Goal: Information Seeking & Learning: Learn about a topic

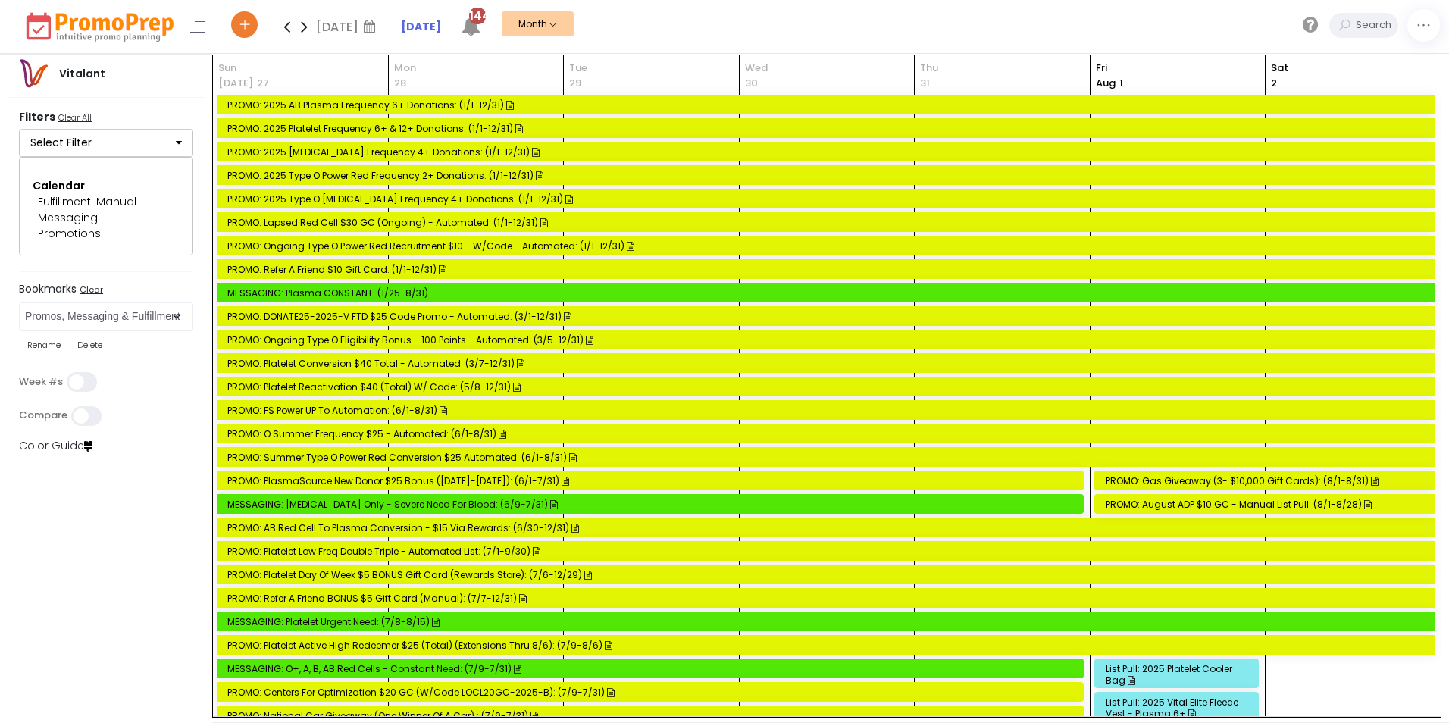
select select "197"
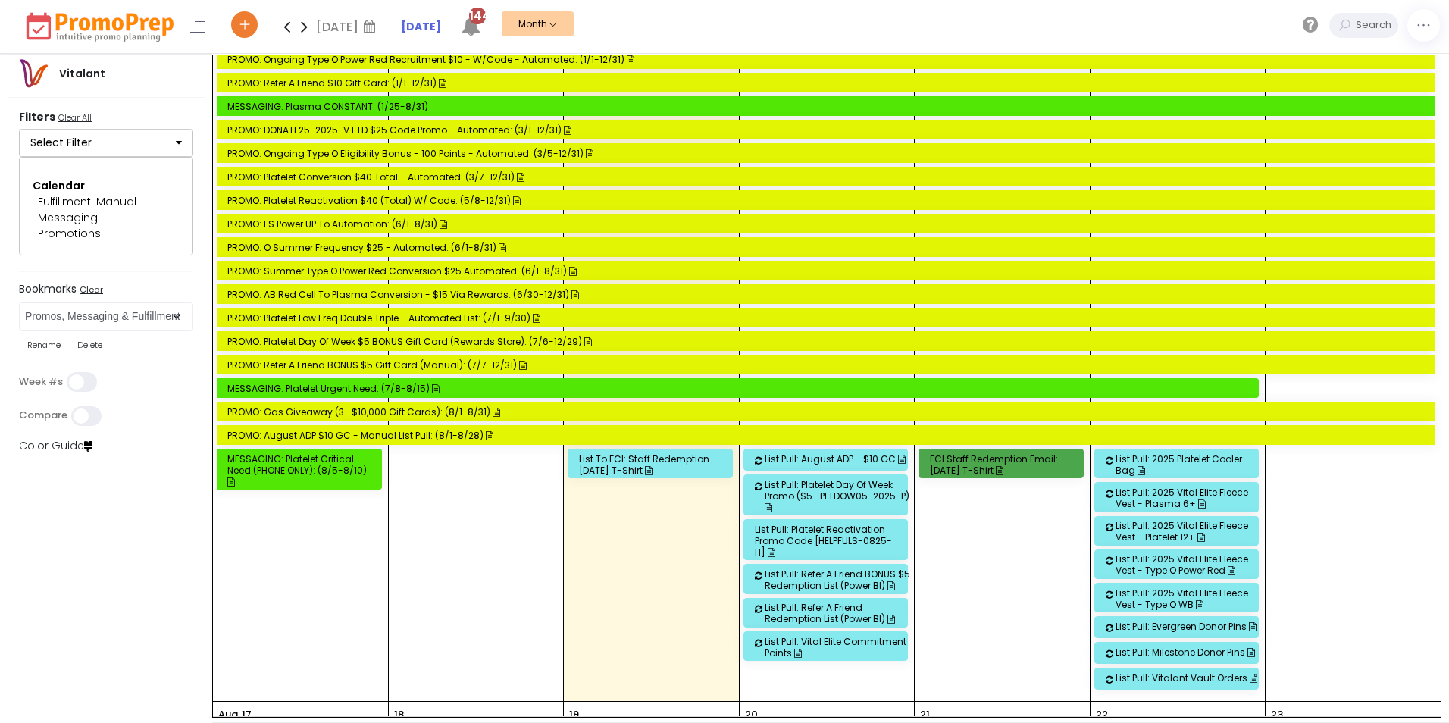
scroll to position [2168, 0]
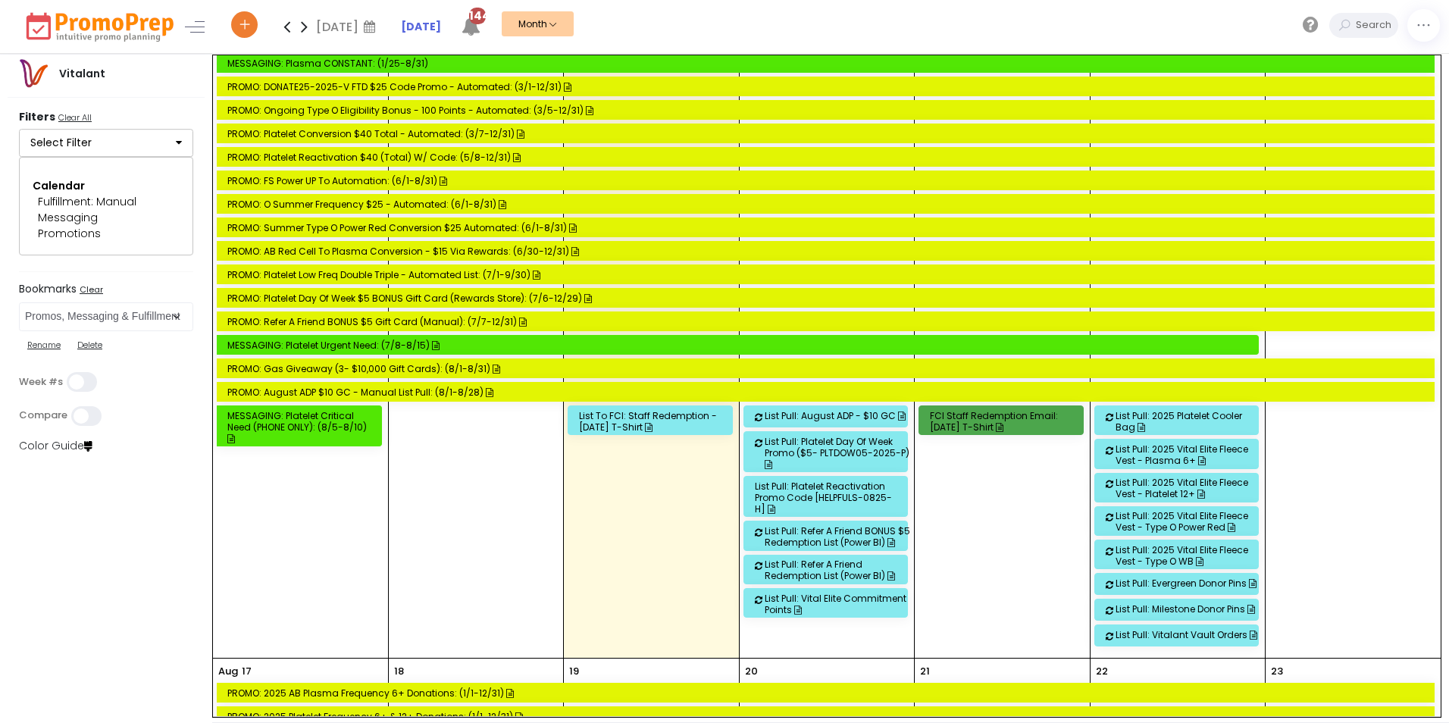
click at [791, 414] on div "List Pull: August ADP - $10 GC" at bounding box center [838, 415] width 147 height 11
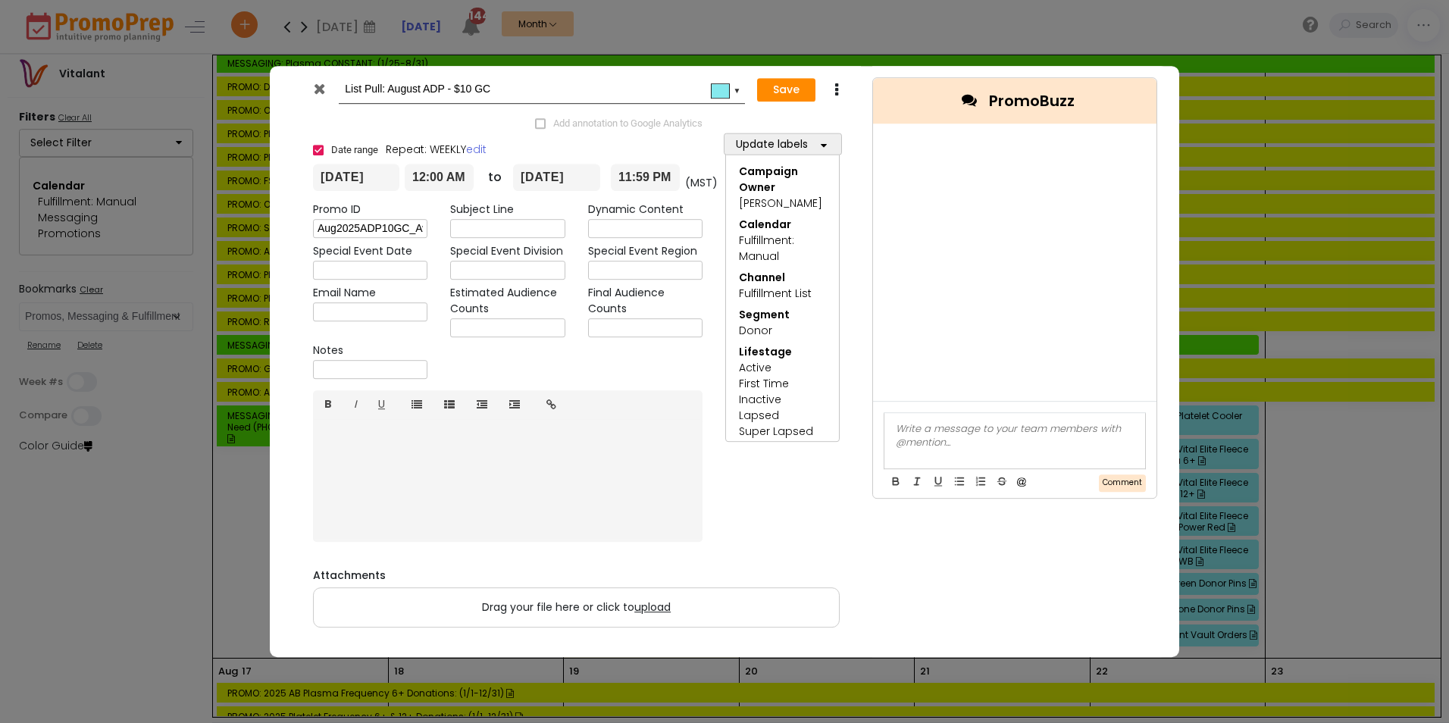
drag, startPoint x: 317, startPoint y: 83, endPoint x: 791, endPoint y: 224, distance: 494.9
click at [319, 83] on icon at bounding box center [319, 88] width 11 height 15
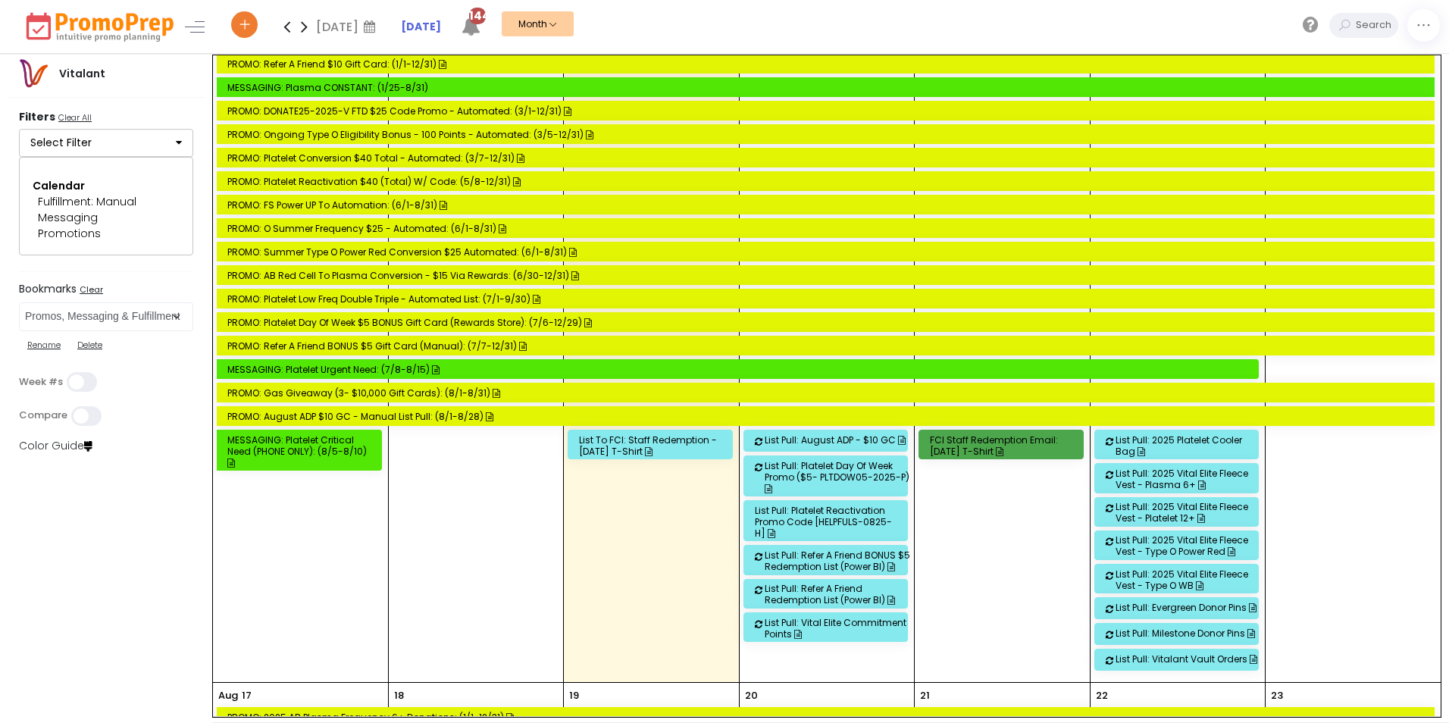
scroll to position [2205, 0]
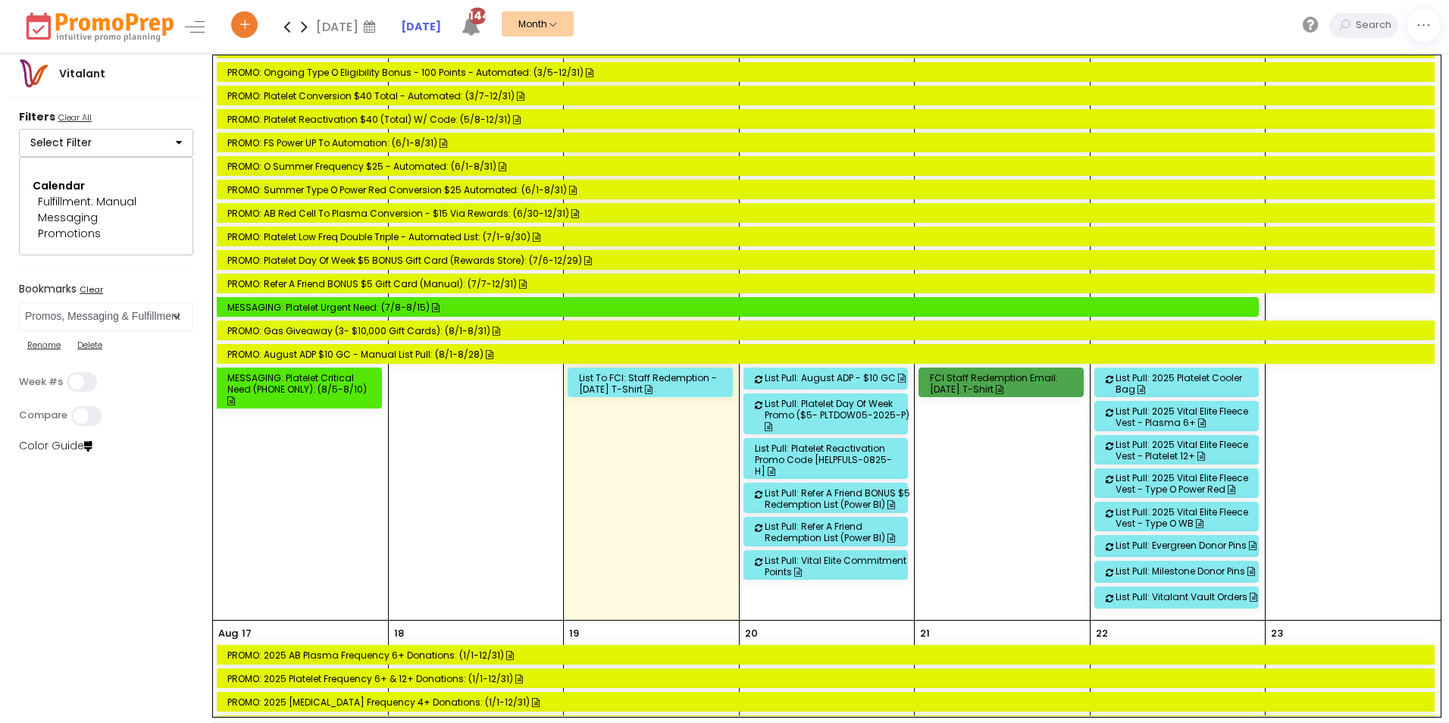
click at [834, 374] on div "List Pull: August ADP - $10 GC" at bounding box center [838, 377] width 147 height 11
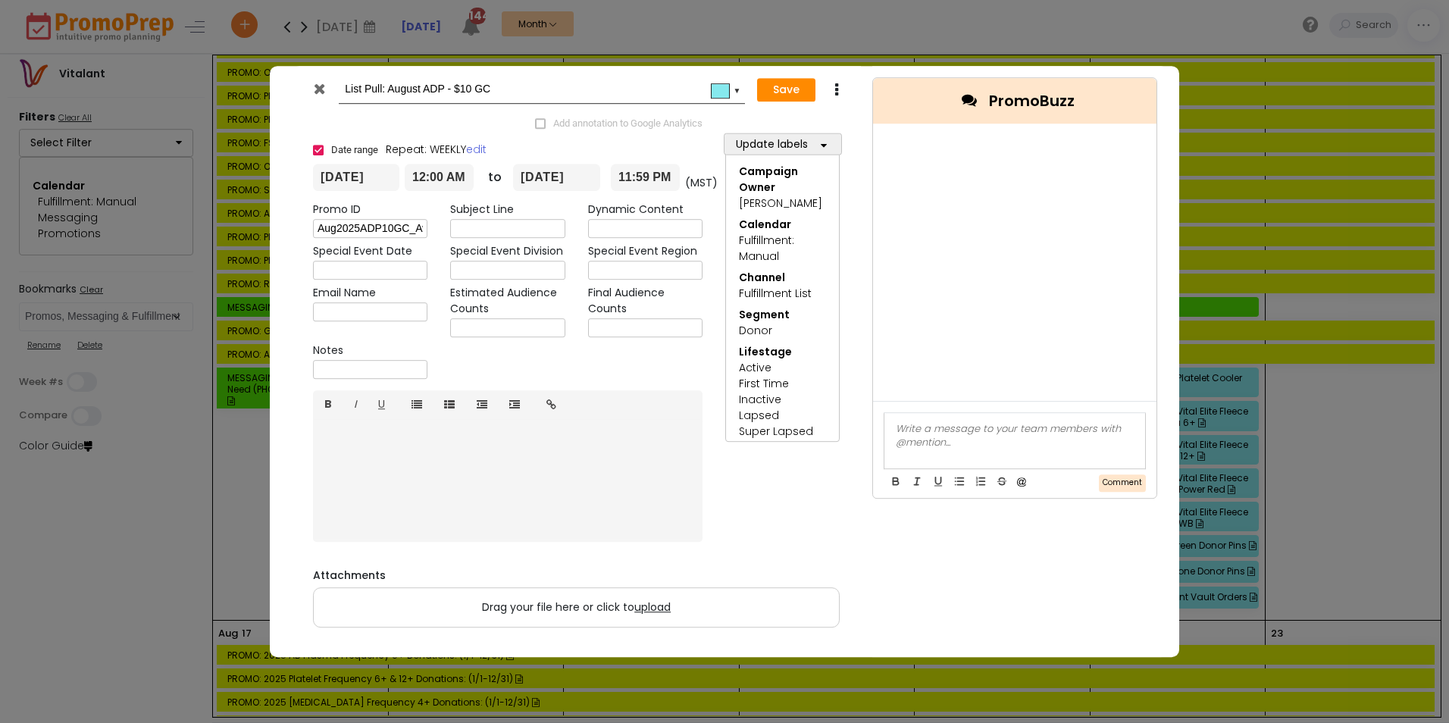
click at [321, 91] on icon at bounding box center [319, 88] width 11 height 15
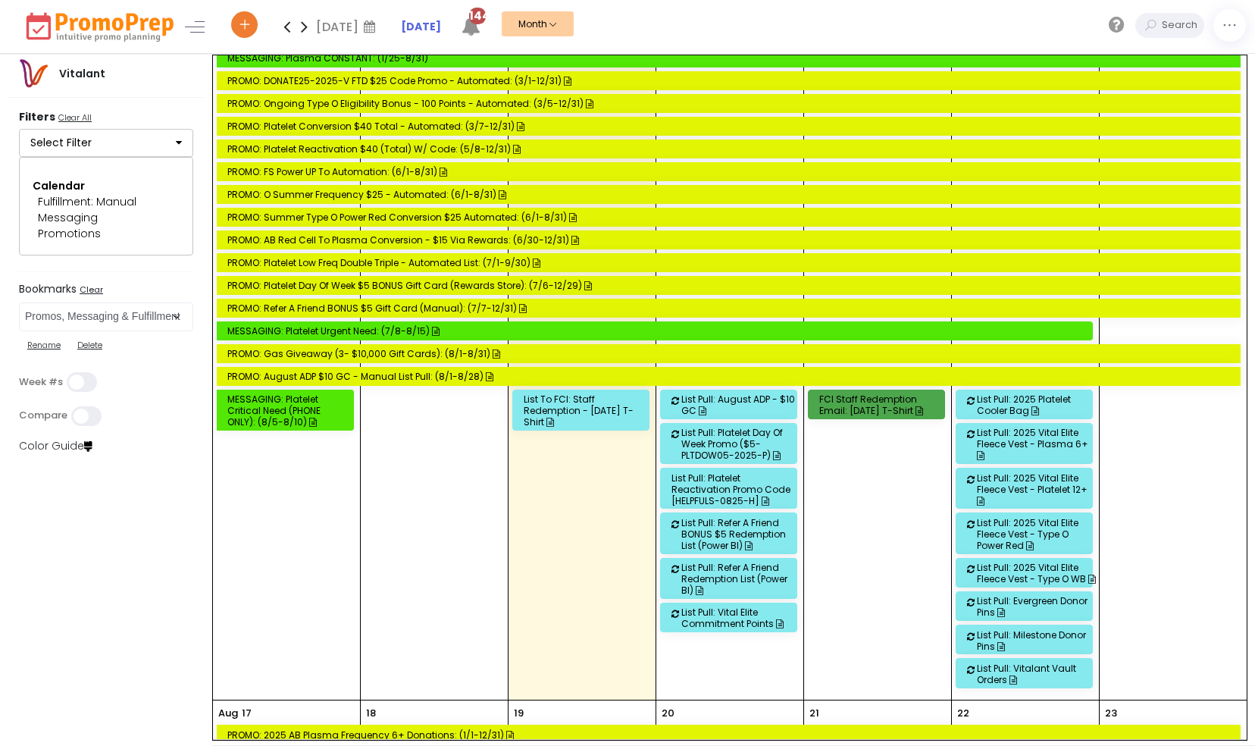
click at [703, 393] on div "List Pull: August ADP - $10 GC" at bounding box center [740, 404] width 119 height 23
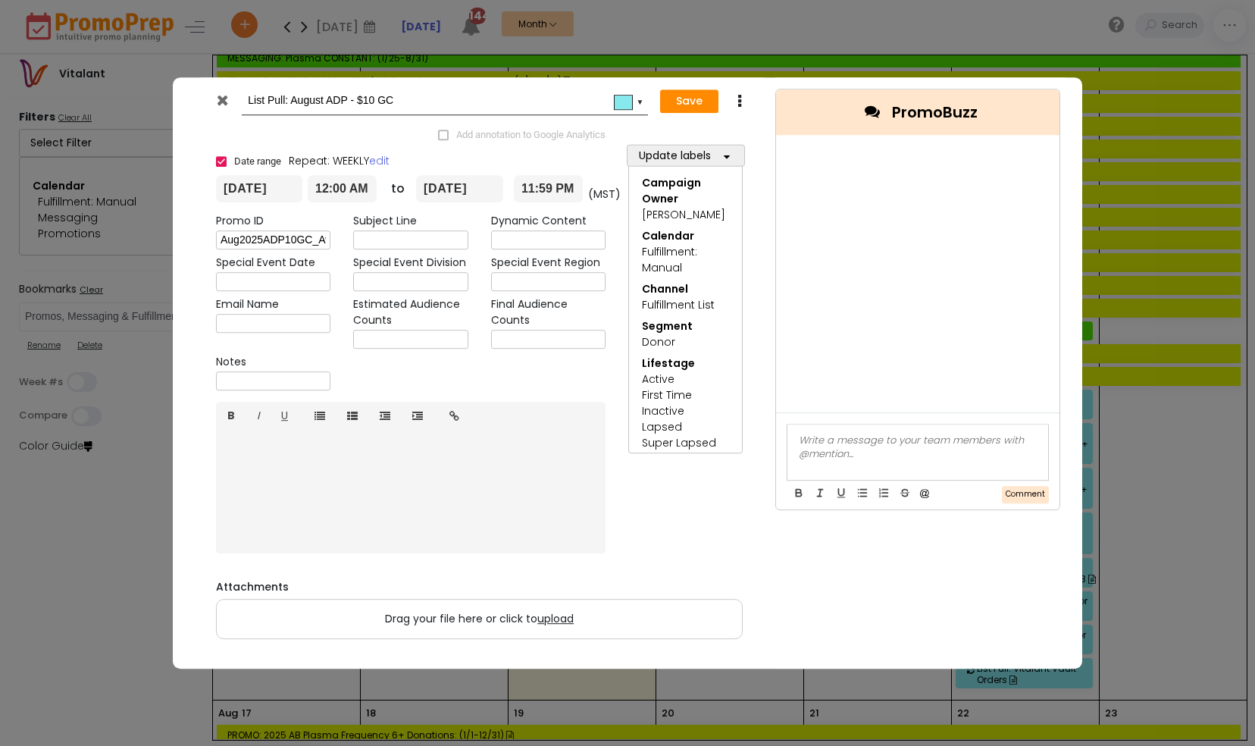
click at [221, 99] on icon at bounding box center [222, 99] width 11 height 15
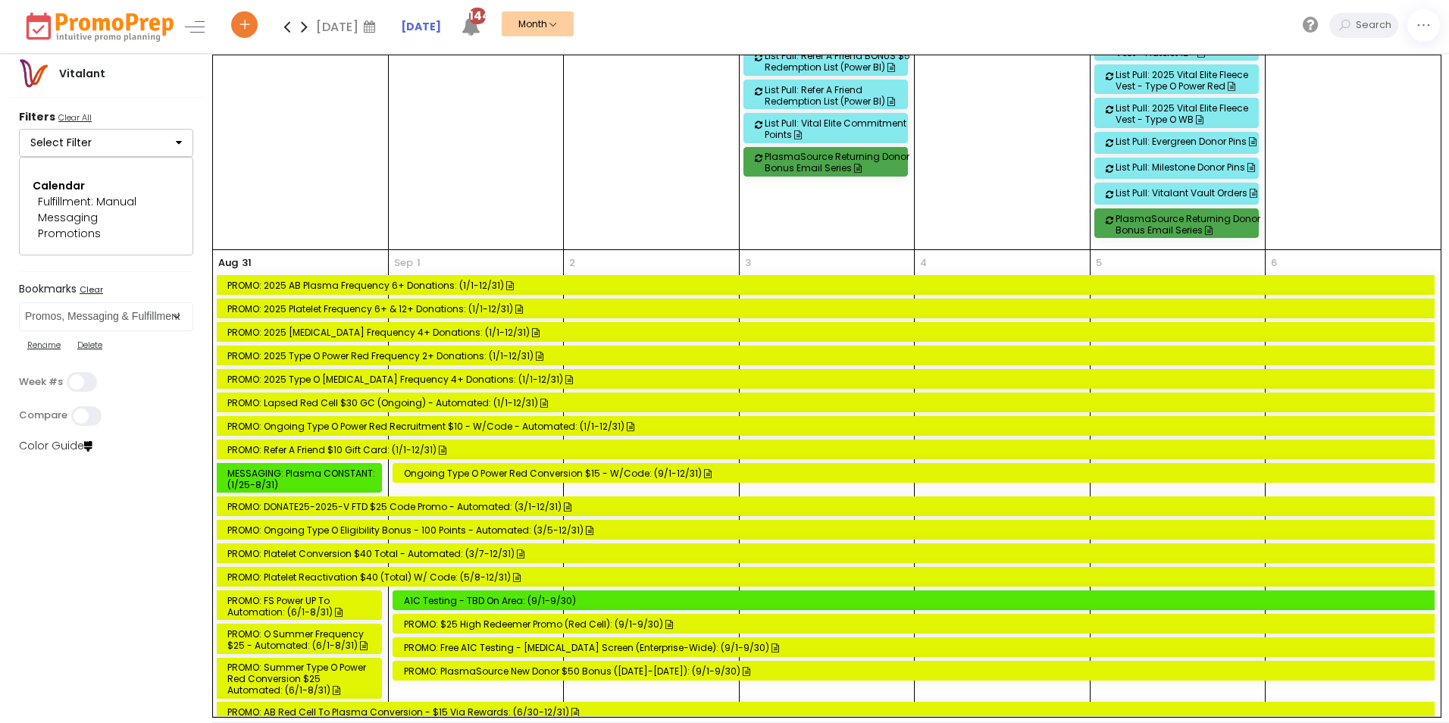
scroll to position [4243, 0]
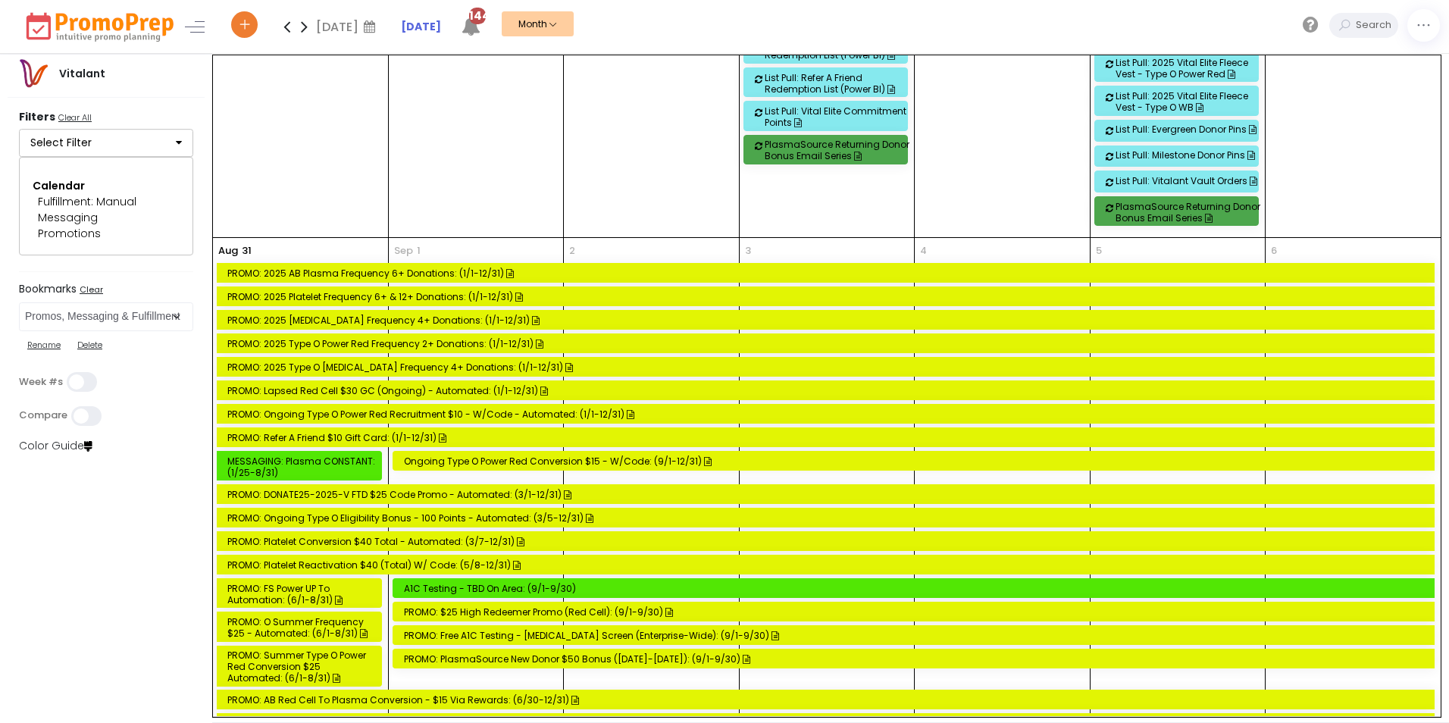
click at [276, 631] on div "PROMO: O Summer Frequency $25 - Automated: (6/1-8/31)" at bounding box center [301, 627] width 148 height 23
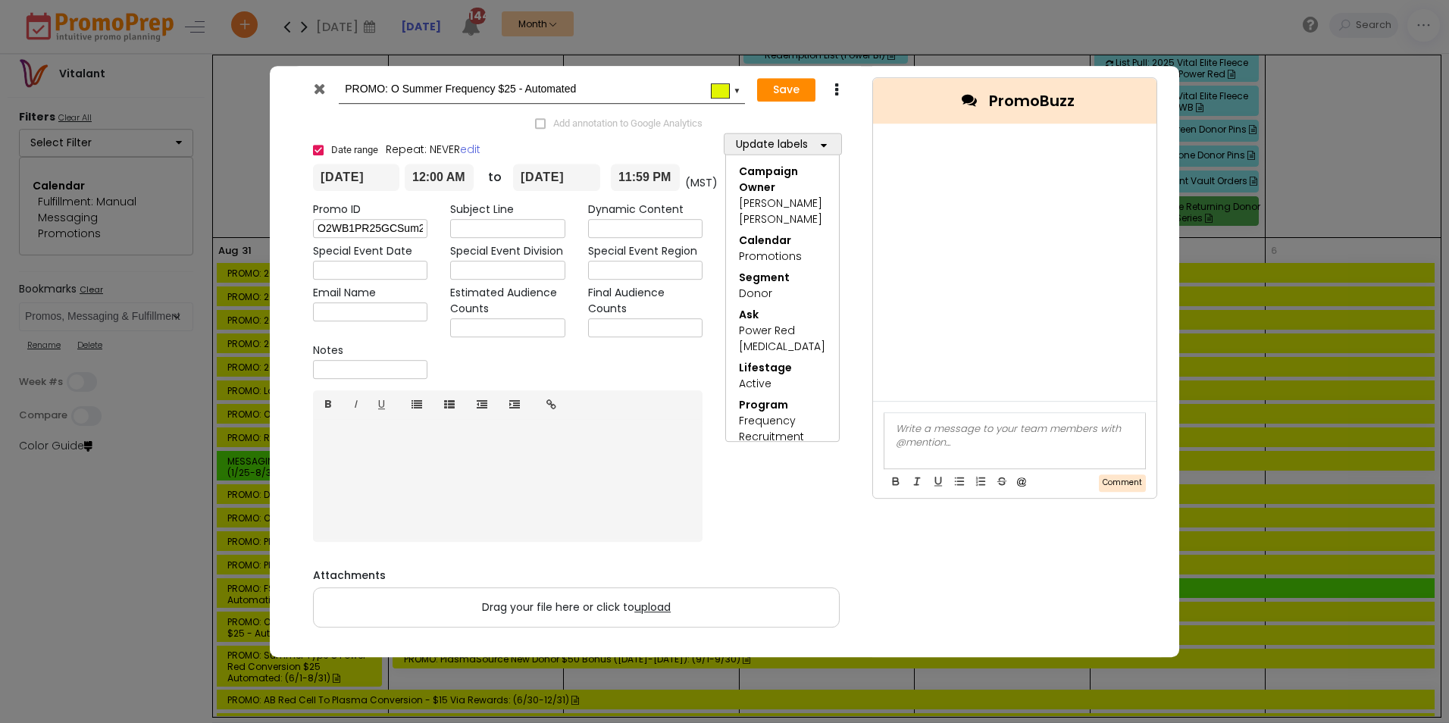
scroll to position [0, 85]
drag, startPoint x: 318, startPoint y: 229, endPoint x: 606, endPoint y: 235, distance: 288.1
click at [606, 235] on div "Promo ID O2WB1PR25GCSum2025_Award_1880 Subject Line Dynamic Content Special Eve…" at bounding box center [508, 293] width 412 height 183
click at [197, 607] on div "PROMO: O Summer Frequency $25 - Automated #e2f503 ▼ Save Duplicate Delete Add a…" at bounding box center [724, 361] width 1449 height 723
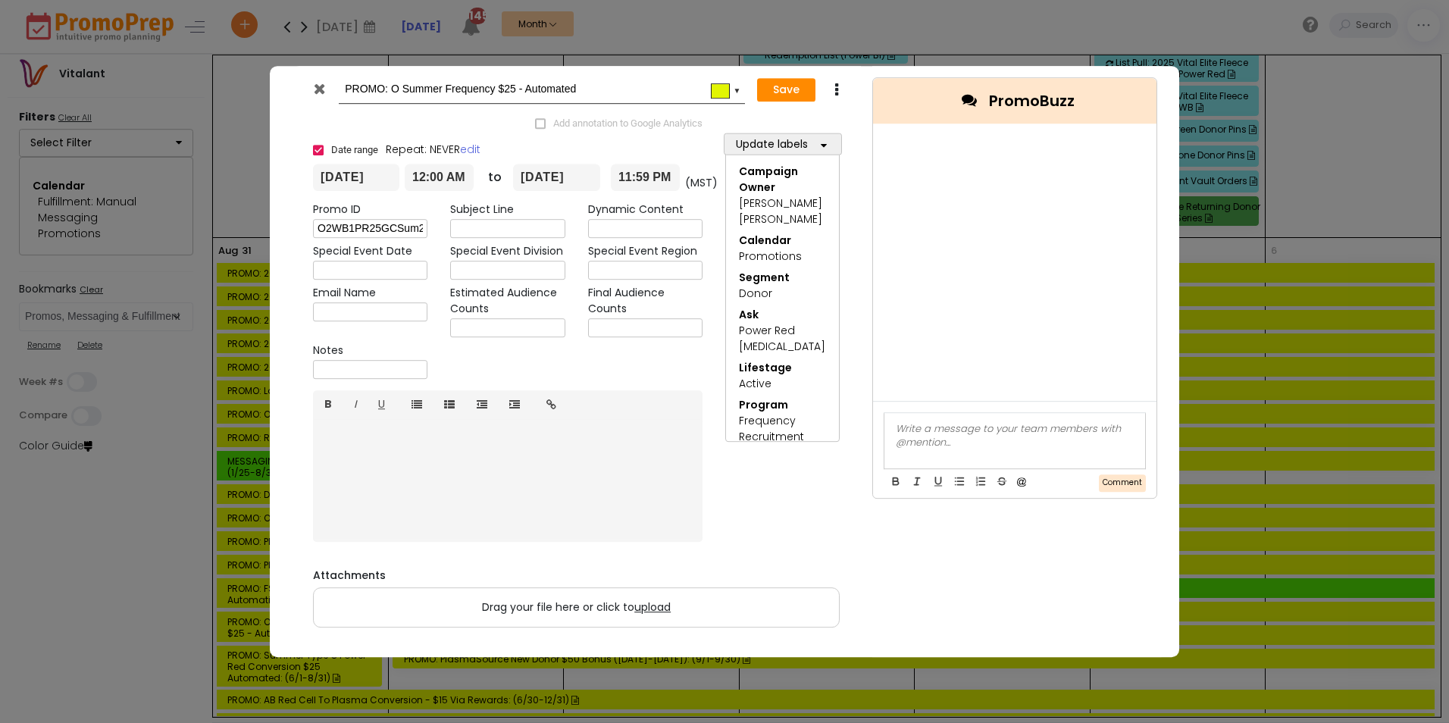
click at [317, 86] on icon at bounding box center [319, 88] width 11 height 15
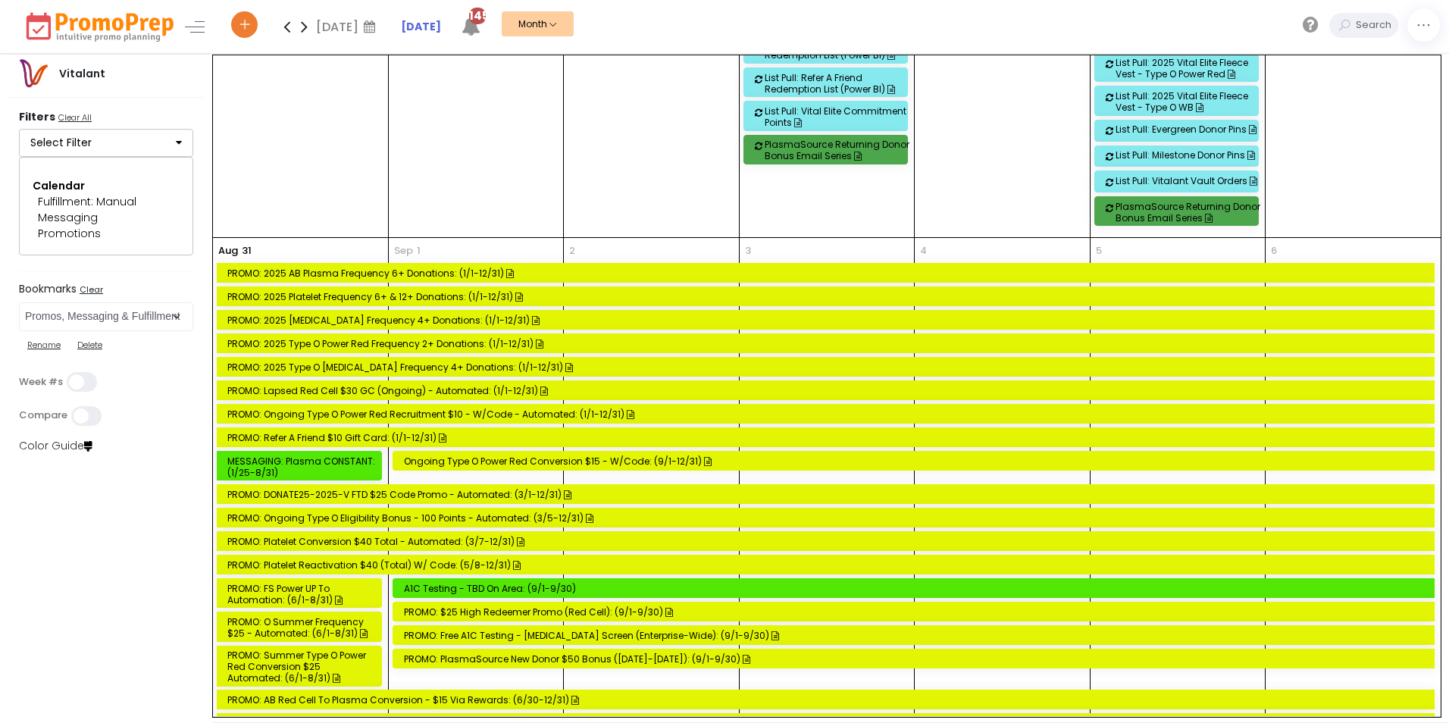
click at [299, 661] on div "PROMO: Summer Type O Power Red Conversion $25 Automated: (6/1-8/31)" at bounding box center [301, 666] width 148 height 34
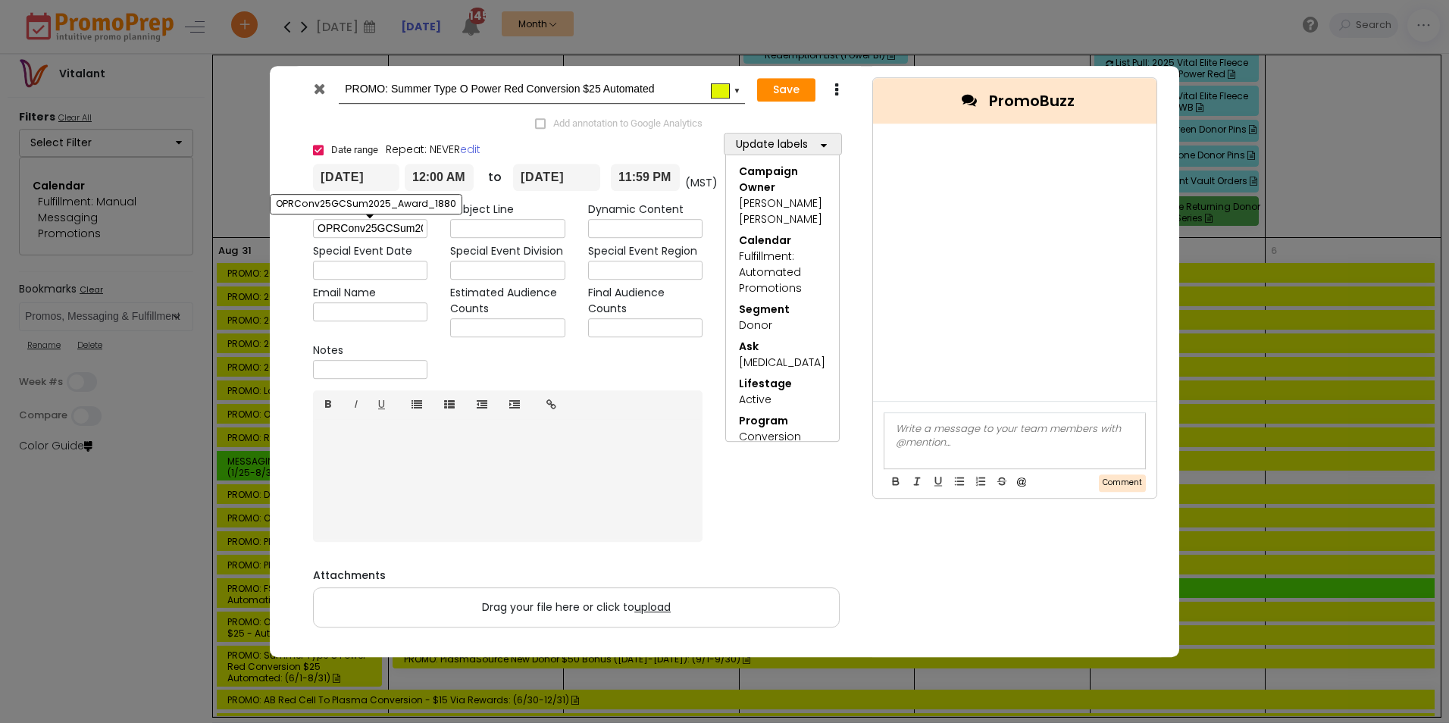
scroll to position [0, 81]
drag, startPoint x: 316, startPoint y: 228, endPoint x: 599, endPoint y: 233, distance: 283.5
click at [599, 233] on div "Promo ID OPRConv25GCSum2025_Award_1880 Subject Line Dynamic Content Special Eve…" at bounding box center [508, 293] width 412 height 183
click at [322, 89] on icon at bounding box center [319, 88] width 11 height 15
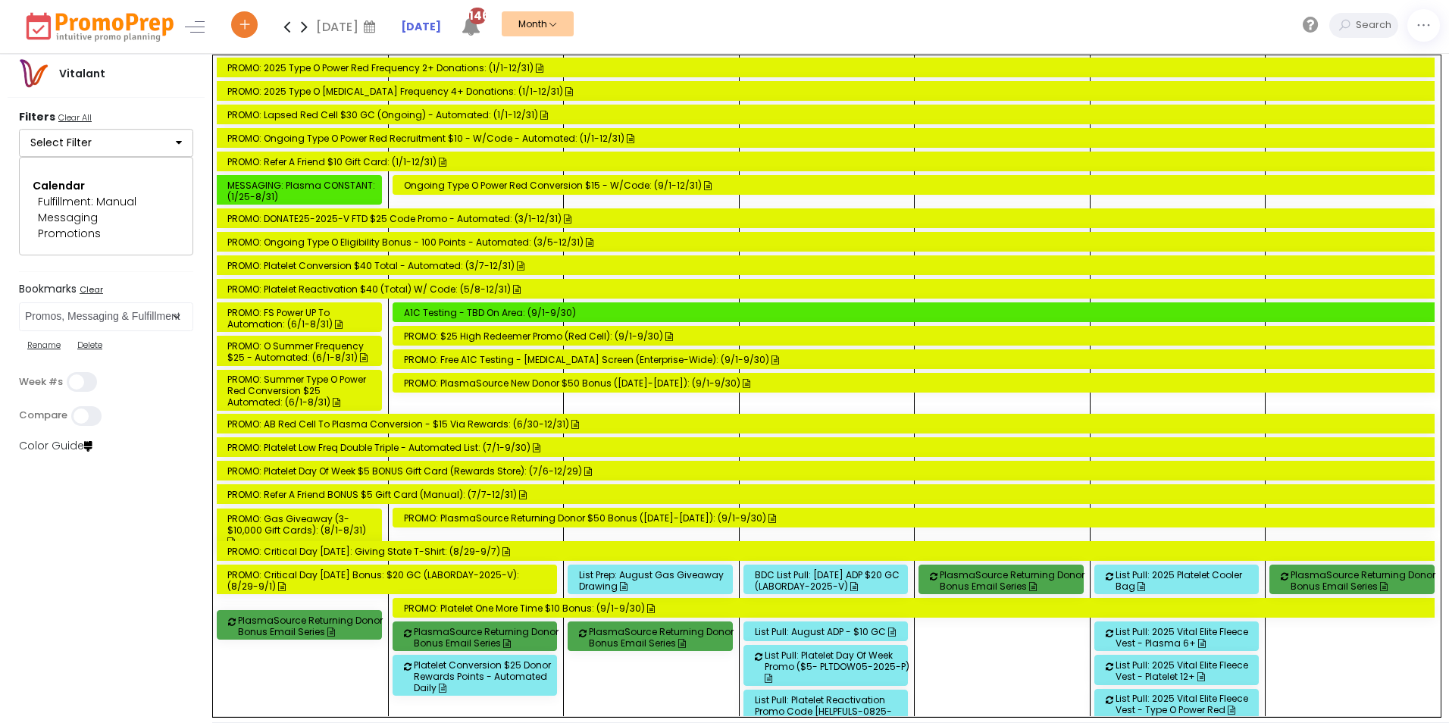
scroll to position [4546, 0]
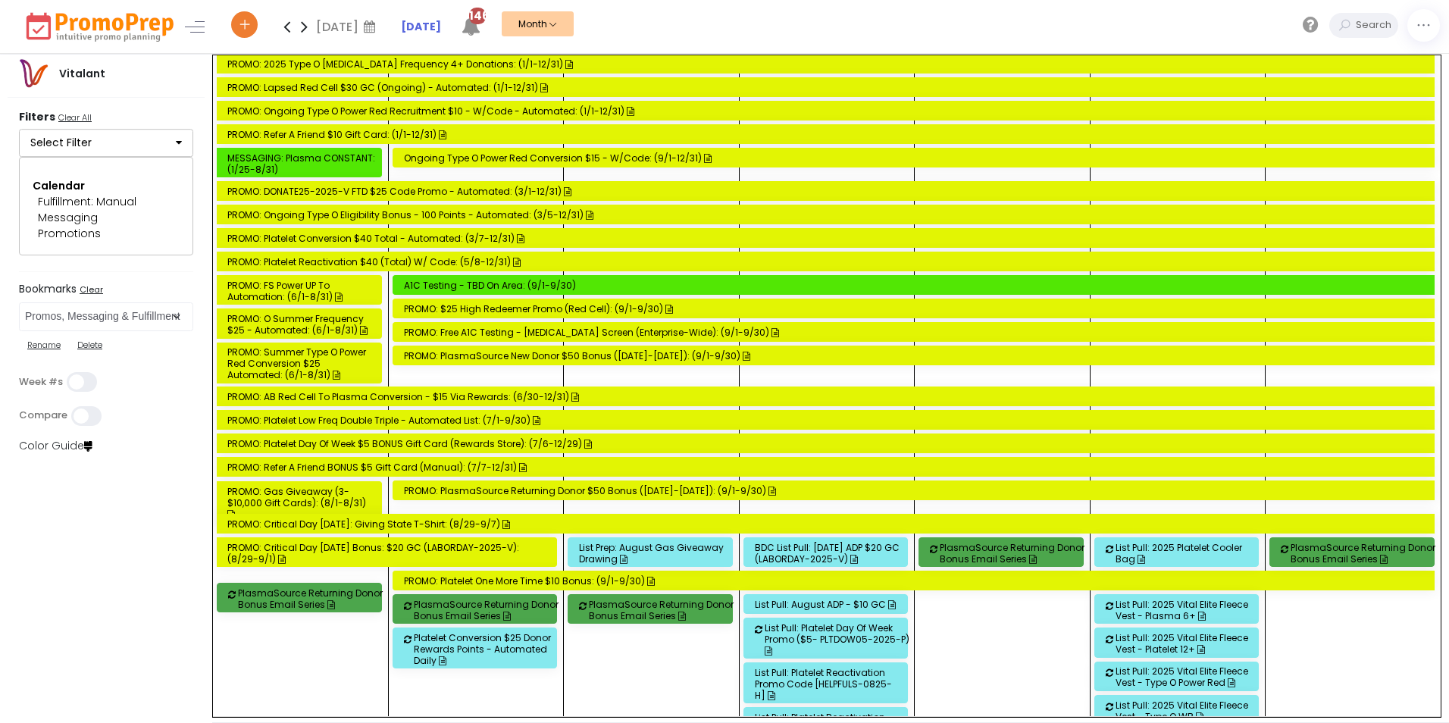
click at [305, 23] on icon at bounding box center [304, 26] width 17 height 30
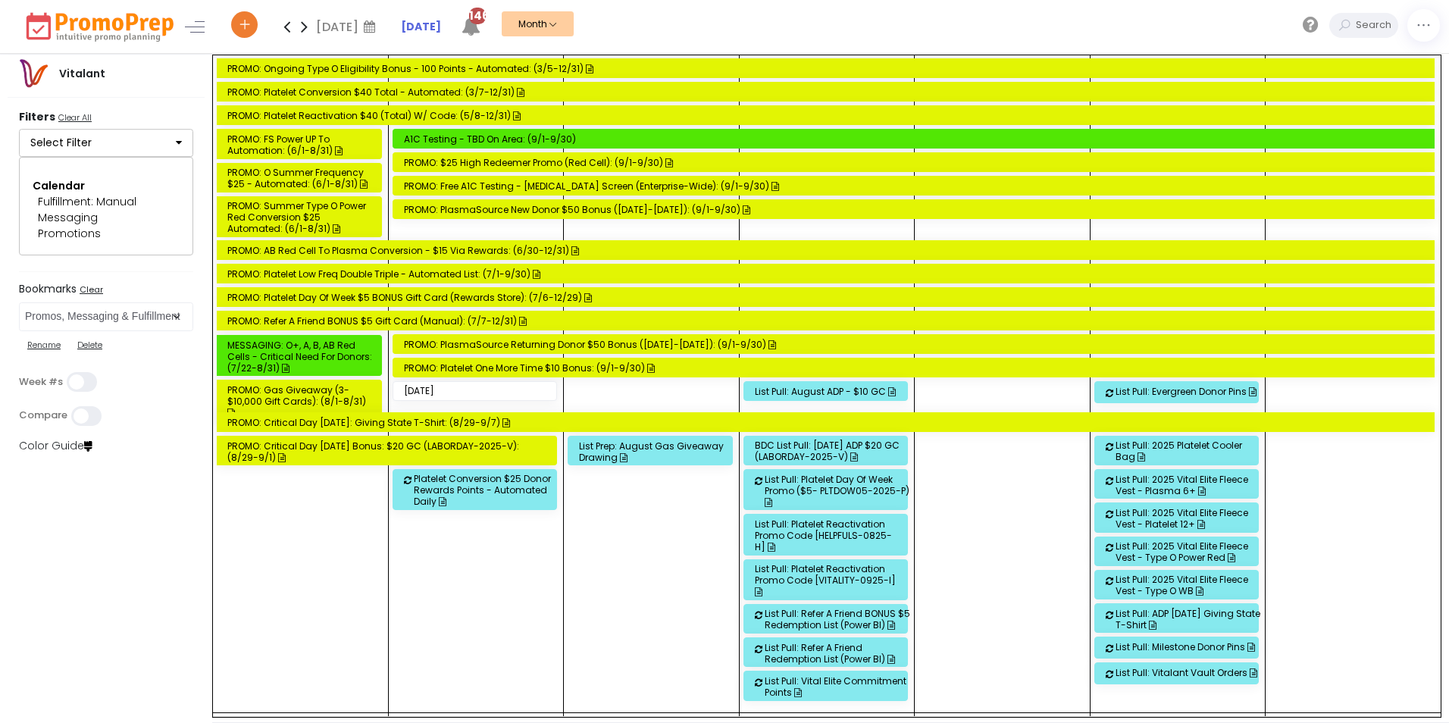
scroll to position [308, 0]
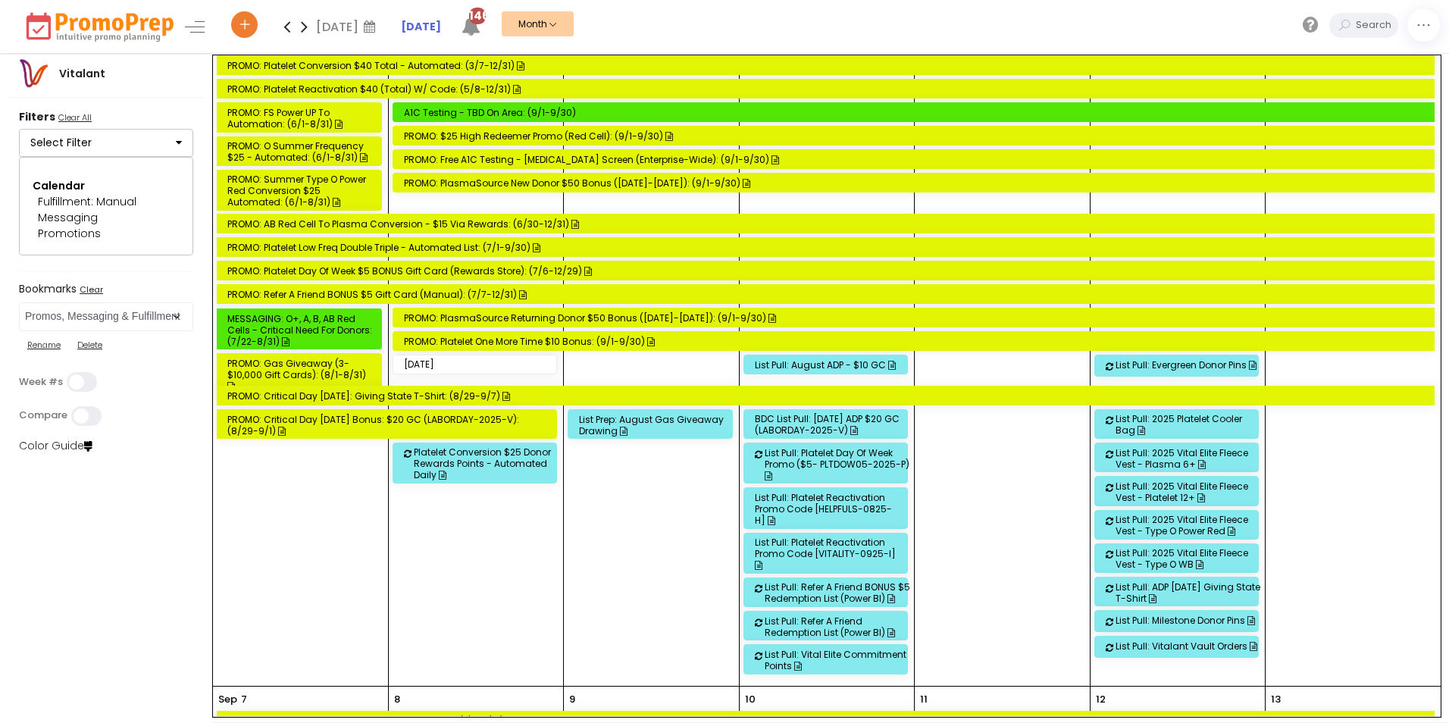
click at [531, 336] on div "PROMO: Platelet One More Time $10 Bonus: (9/1-9/30)" at bounding box center [916, 341] width 1025 height 11
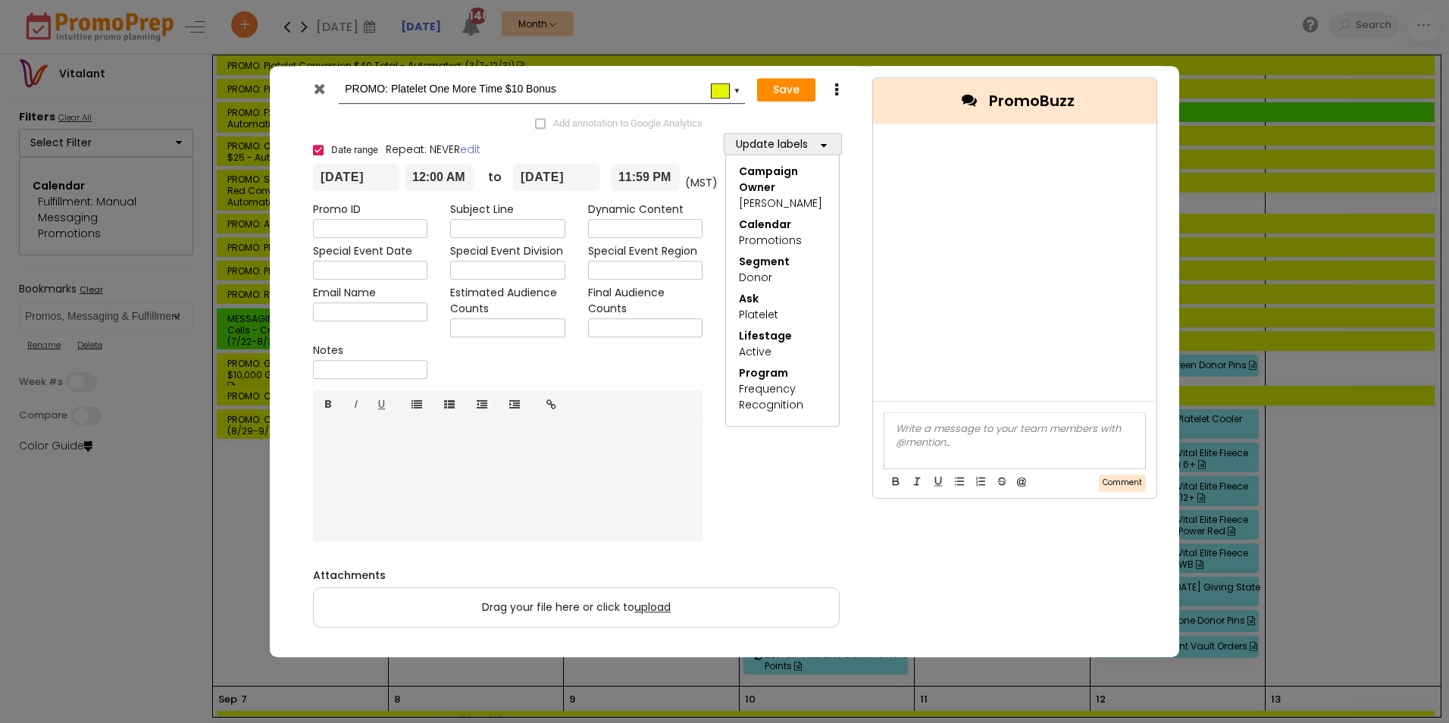
drag, startPoint x: 320, startPoint y: 94, endPoint x: 336, endPoint y: 121, distance: 31.3
click at [321, 94] on icon at bounding box center [319, 88] width 11 height 15
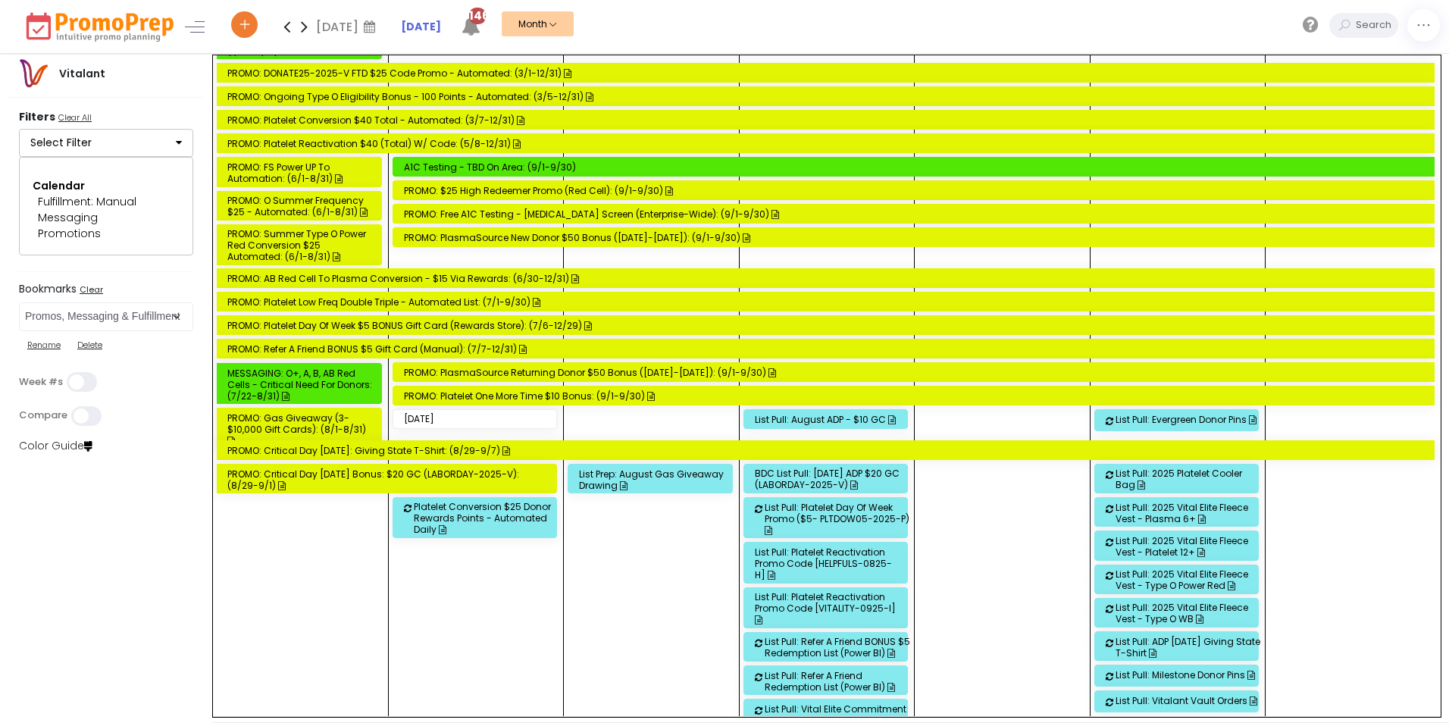
scroll to position [232, 0]
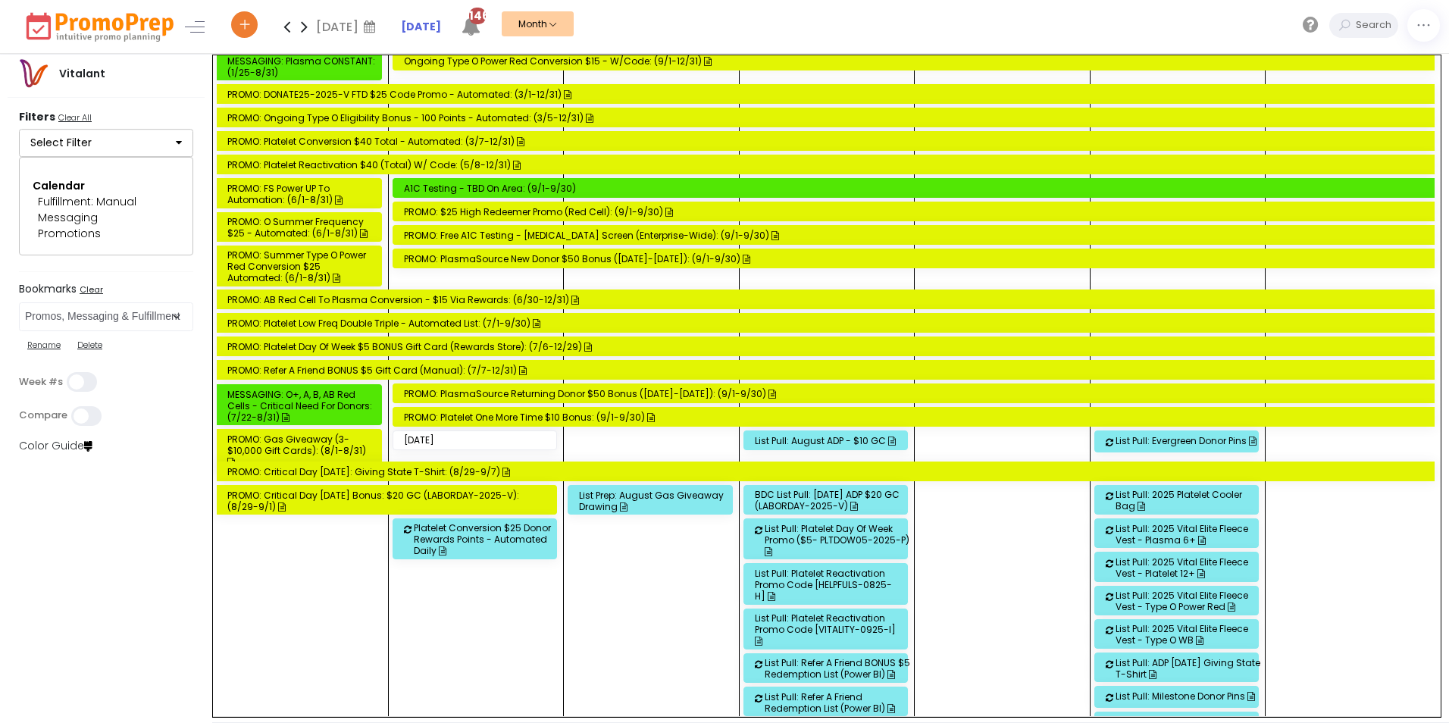
click at [503, 234] on div "PROMO: Free A1C Testing - [MEDICAL_DATA] Screen (Enterprise-wide): (9/1-9/30)" at bounding box center [916, 235] width 1025 height 11
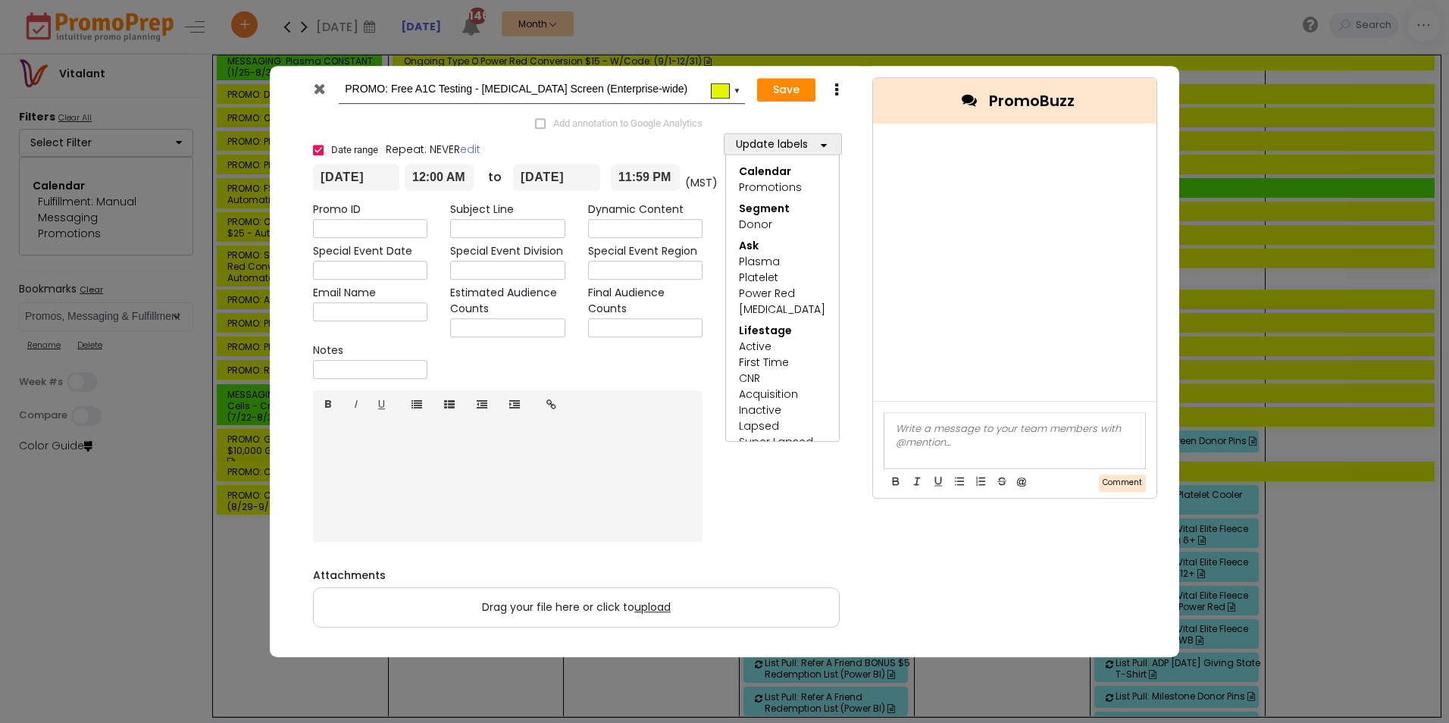
click at [321, 92] on icon at bounding box center [319, 88] width 11 height 15
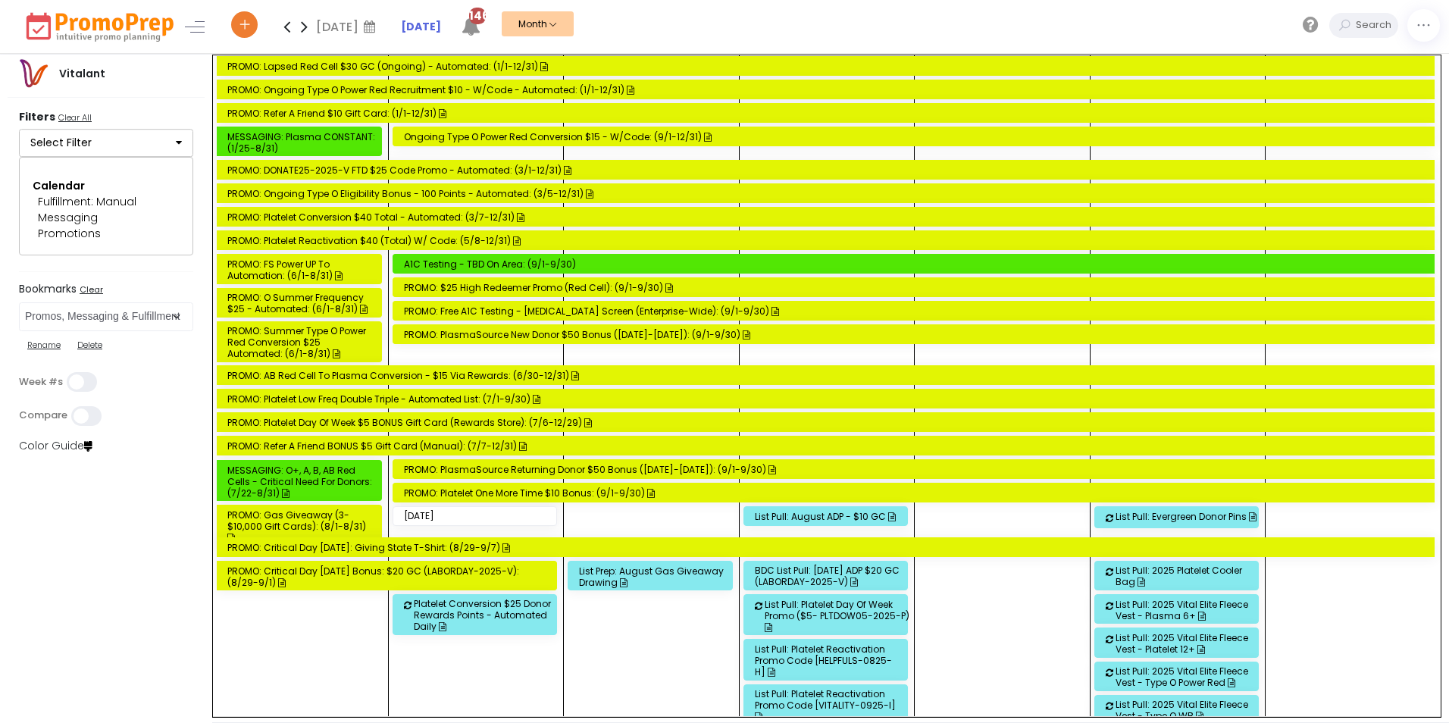
scroll to position [80, 0]
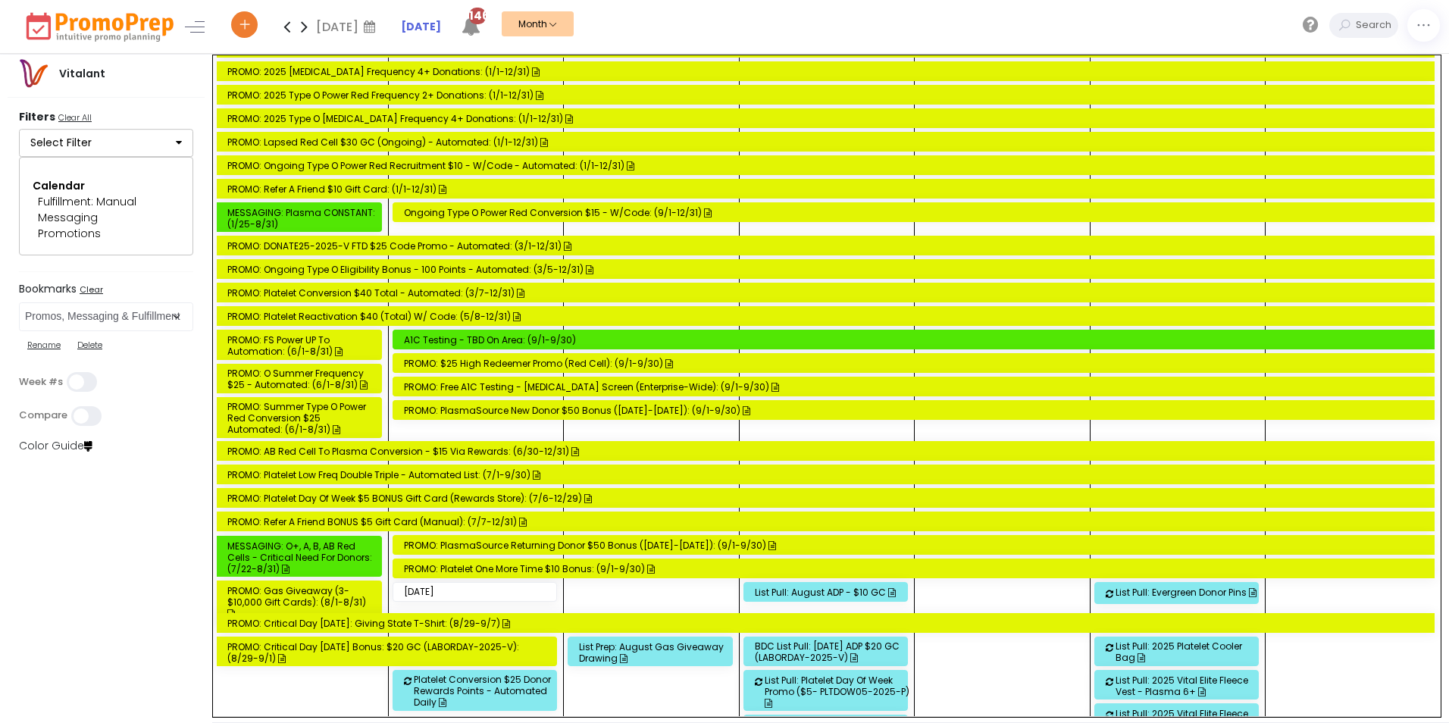
click at [511, 215] on div "Ongoing Type O Power Red Conversion $15 - w/code: (9/1-12/31)" at bounding box center [916, 212] width 1025 height 11
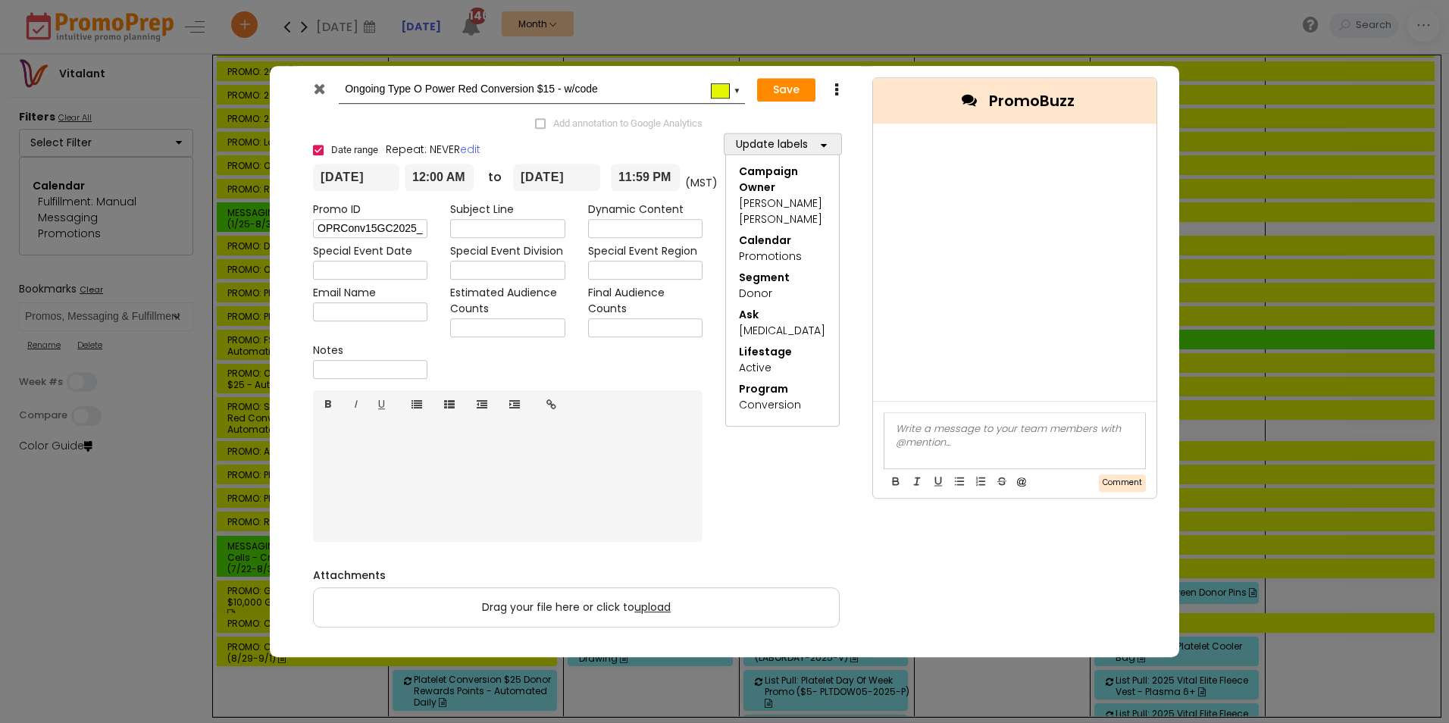
click at [318, 86] on icon at bounding box center [319, 88] width 11 height 15
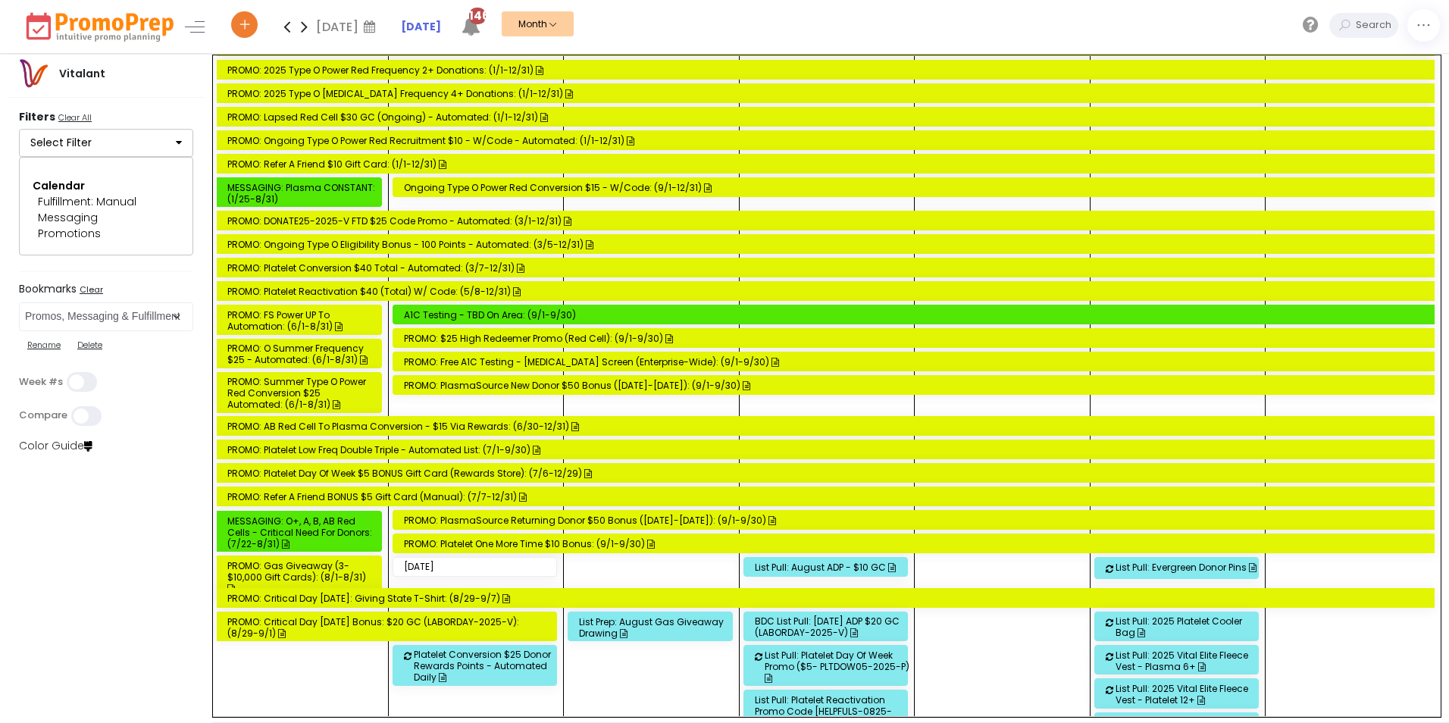
scroll to position [5, 0]
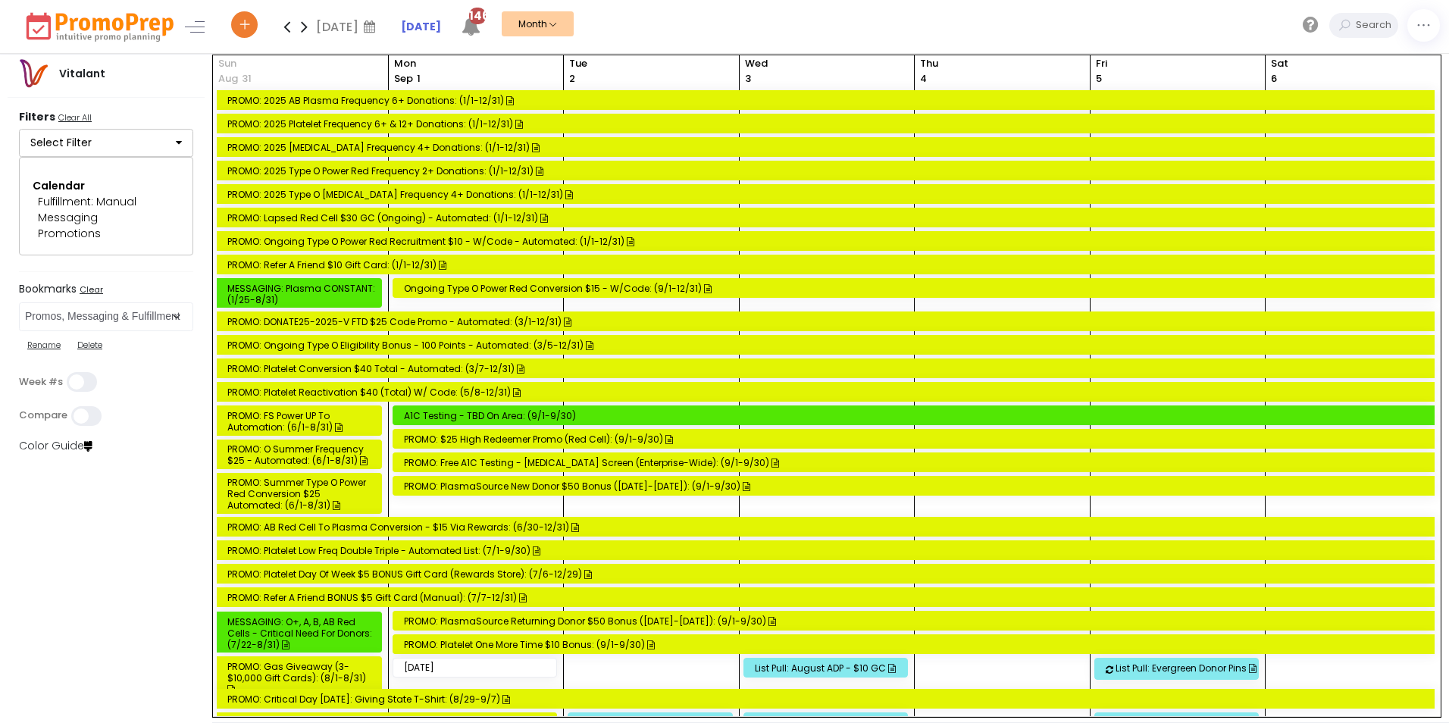
click at [505, 438] on div "PROMO: $25 High Redeemer Promo (Red Cell): (9/1-9/30)" at bounding box center [916, 439] width 1025 height 11
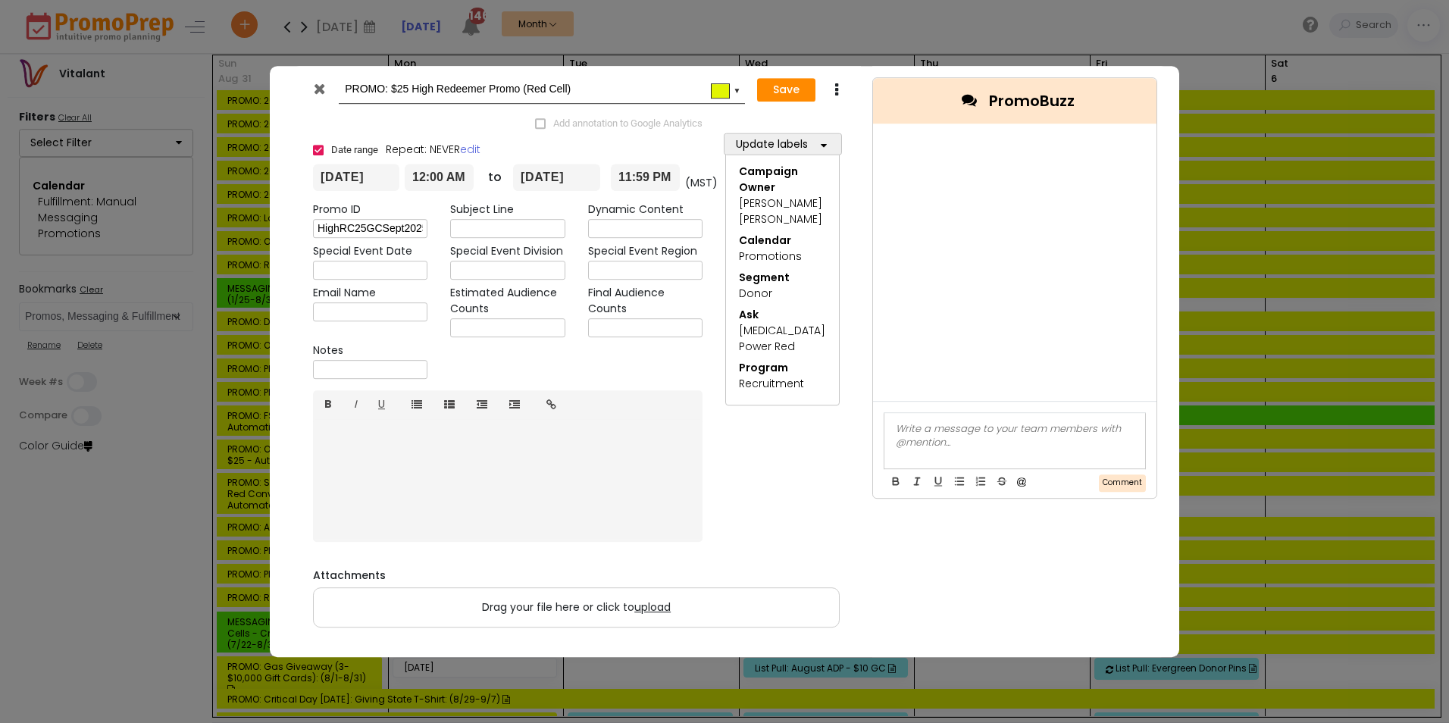
click at [312, 84] on div at bounding box center [320, 92] width 37 height 23
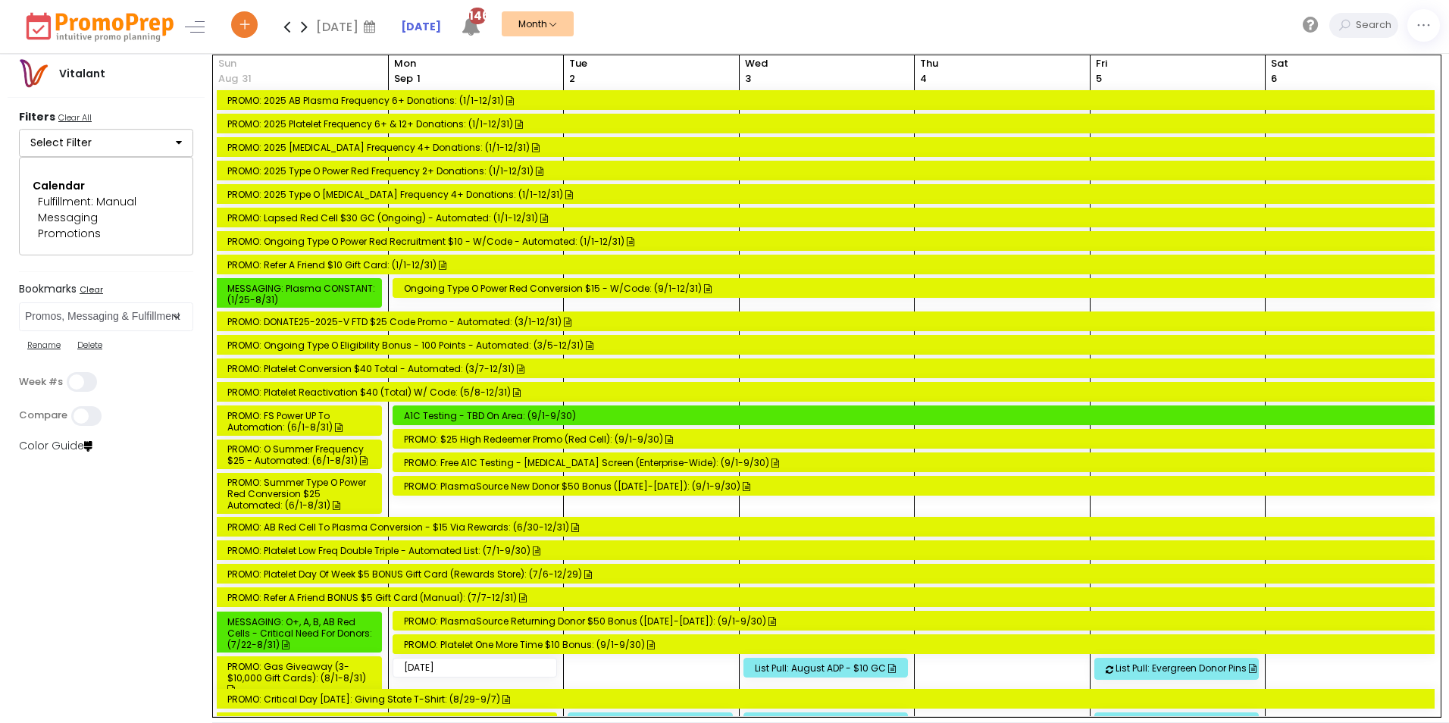
click at [383, 168] on div "PROMO: 2025 Type O Power Red Frequency 2+ Donations: (1/1-12/31)" at bounding box center [827, 170] width 1201 height 11
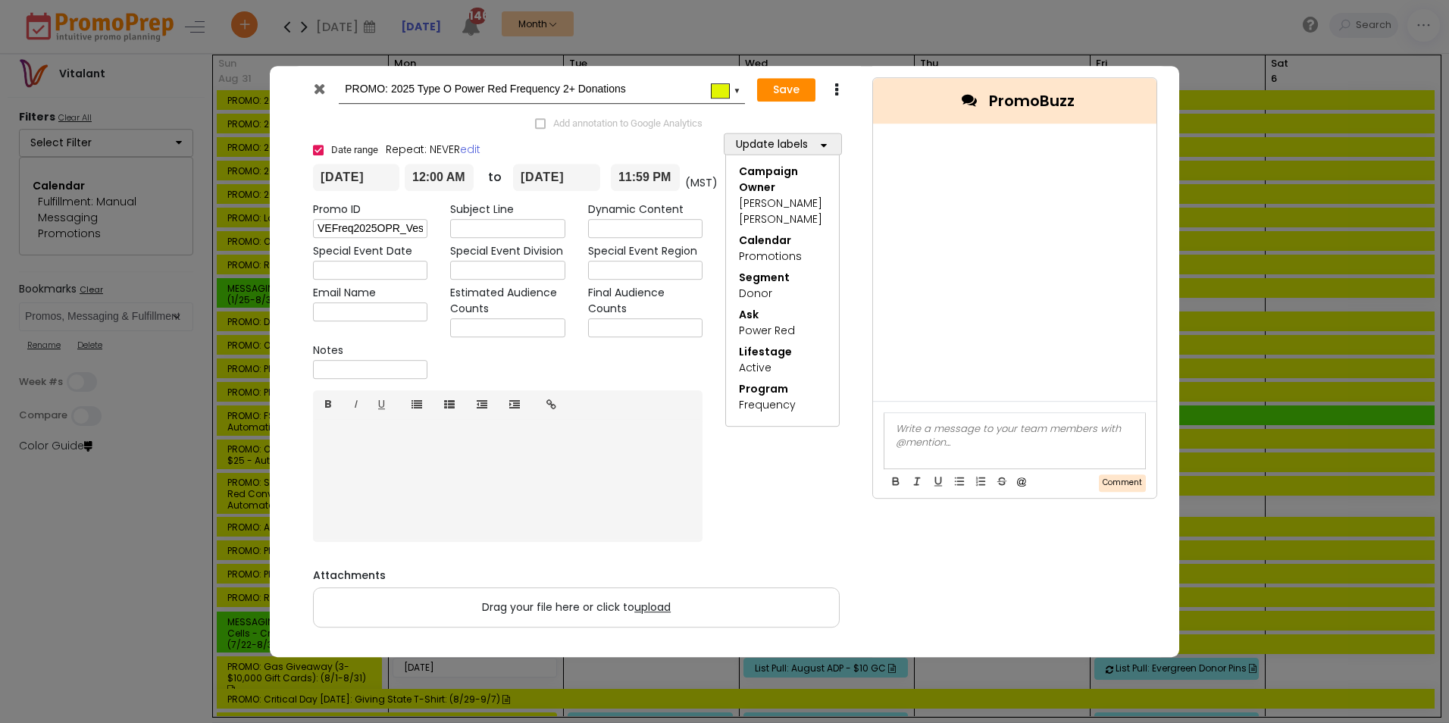
click at [320, 89] on icon at bounding box center [319, 88] width 11 height 15
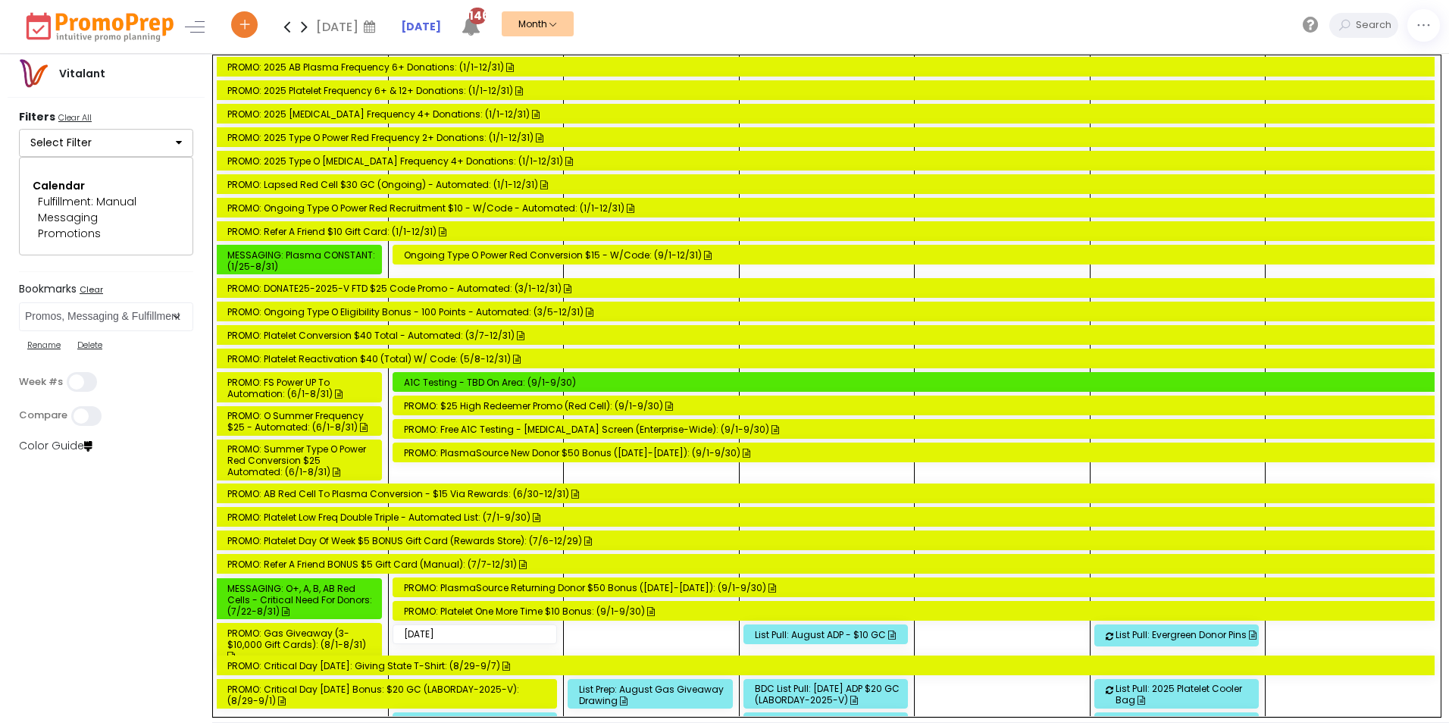
scroll to position [0, 0]
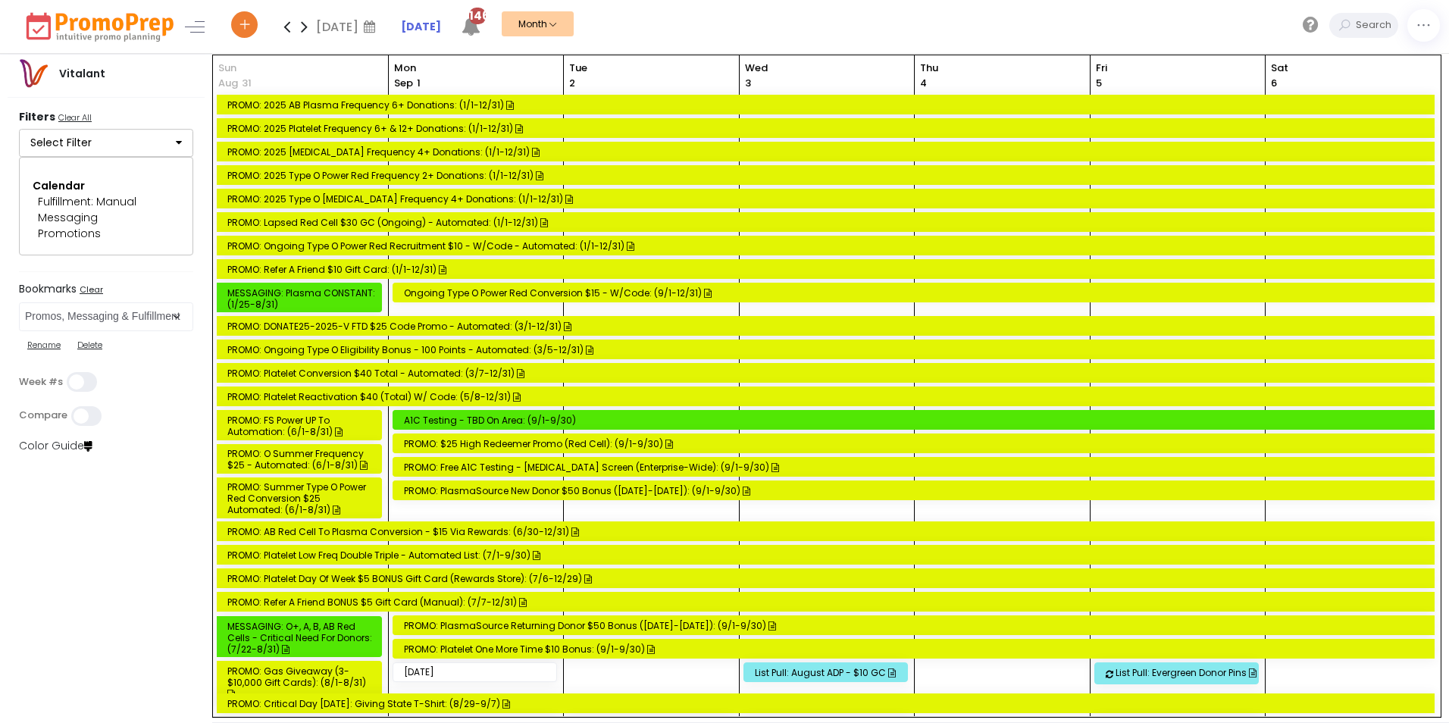
click at [307, 27] on icon at bounding box center [304, 26] width 17 height 30
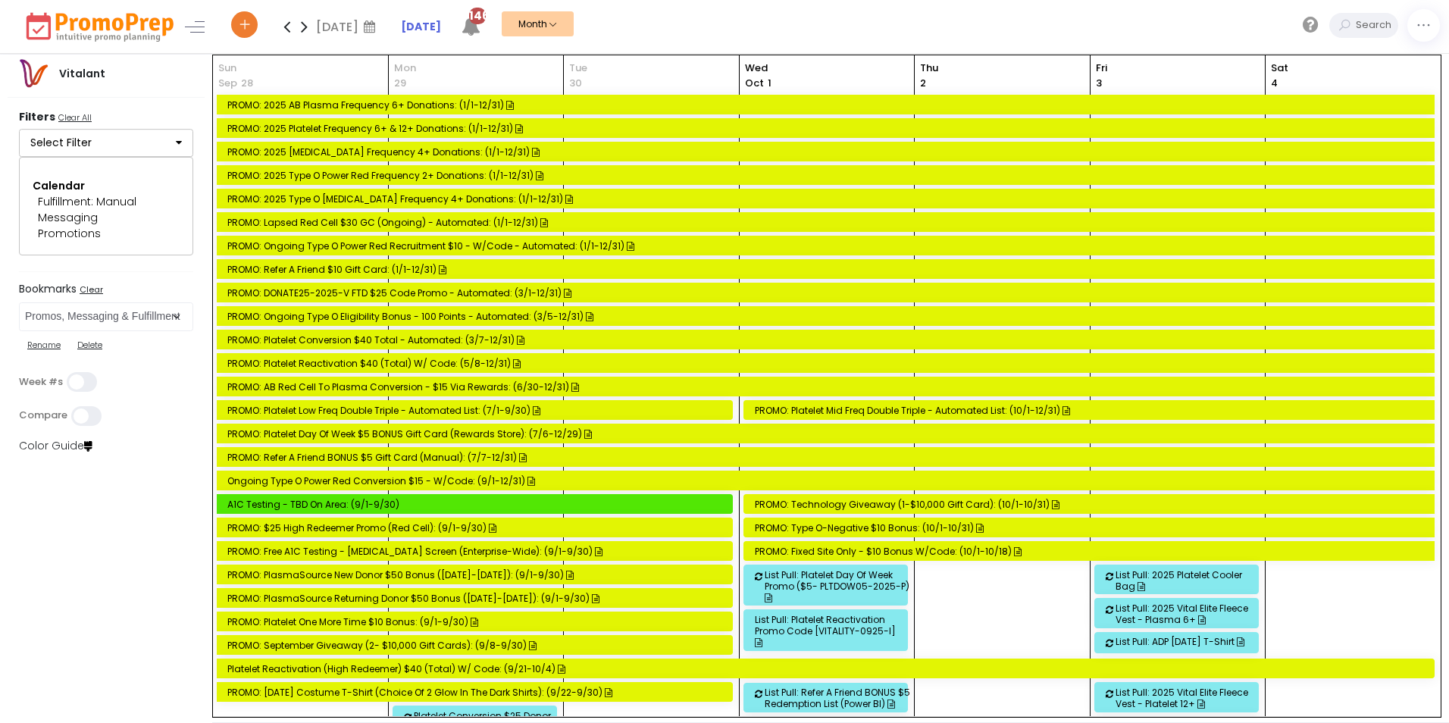
click at [291, 28] on icon at bounding box center [286, 26] width 17 height 30
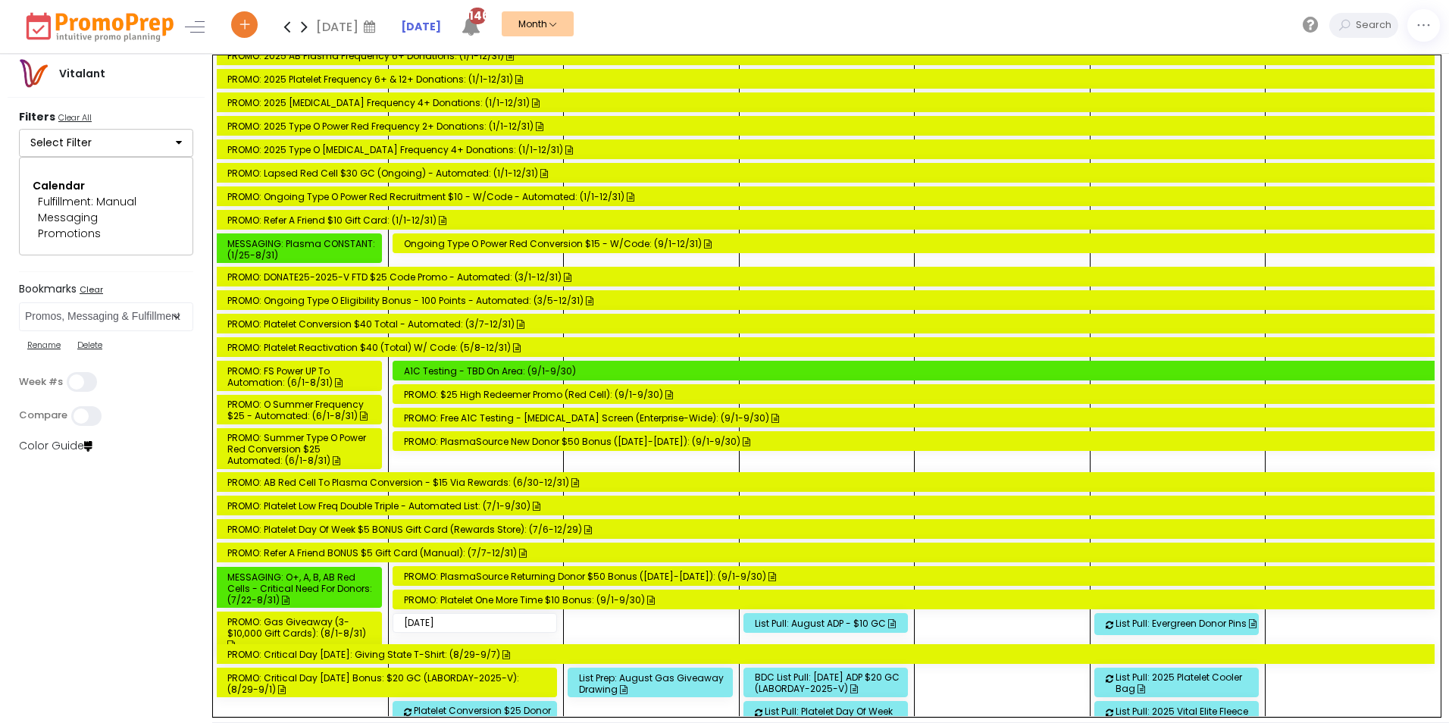
scroll to position [76, 0]
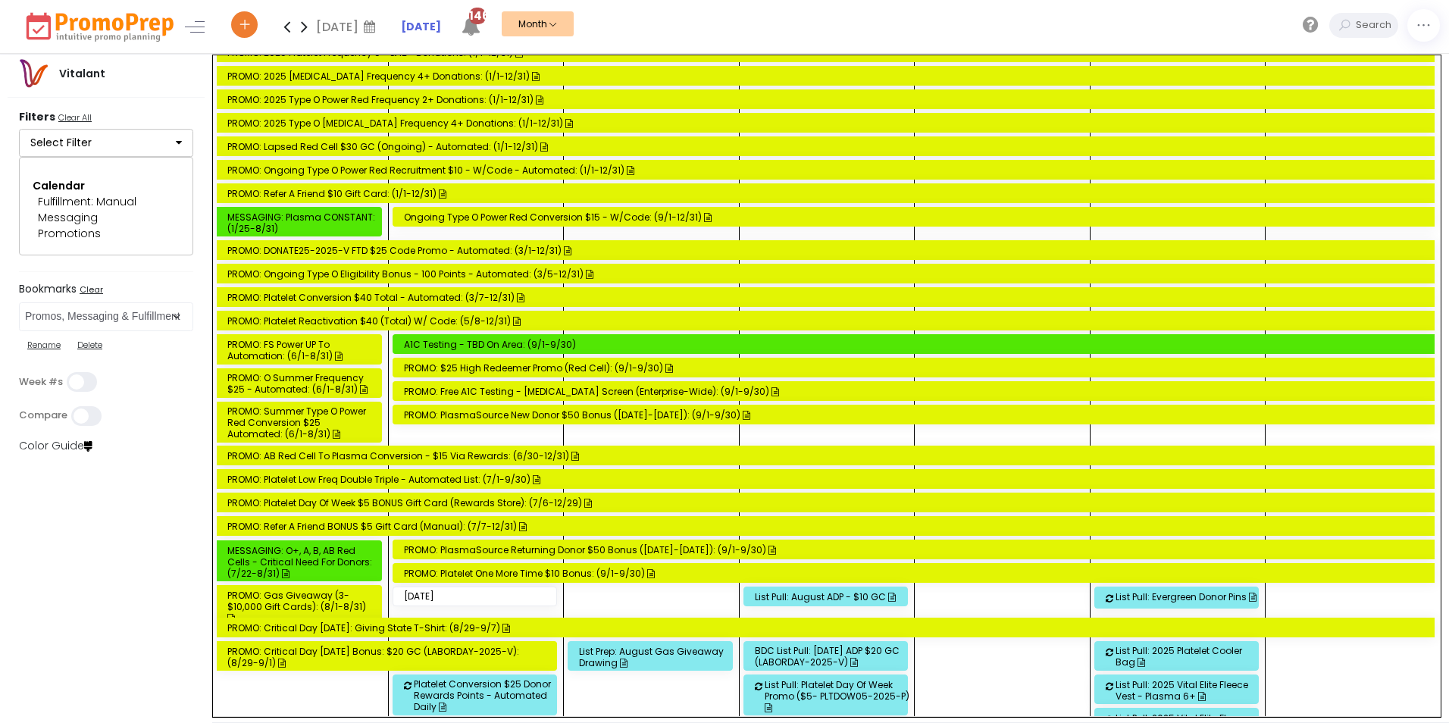
click at [480, 217] on div "Ongoing Type O Power Red Conversion $15 - w/code: (9/1-12/31)" at bounding box center [916, 216] width 1025 height 11
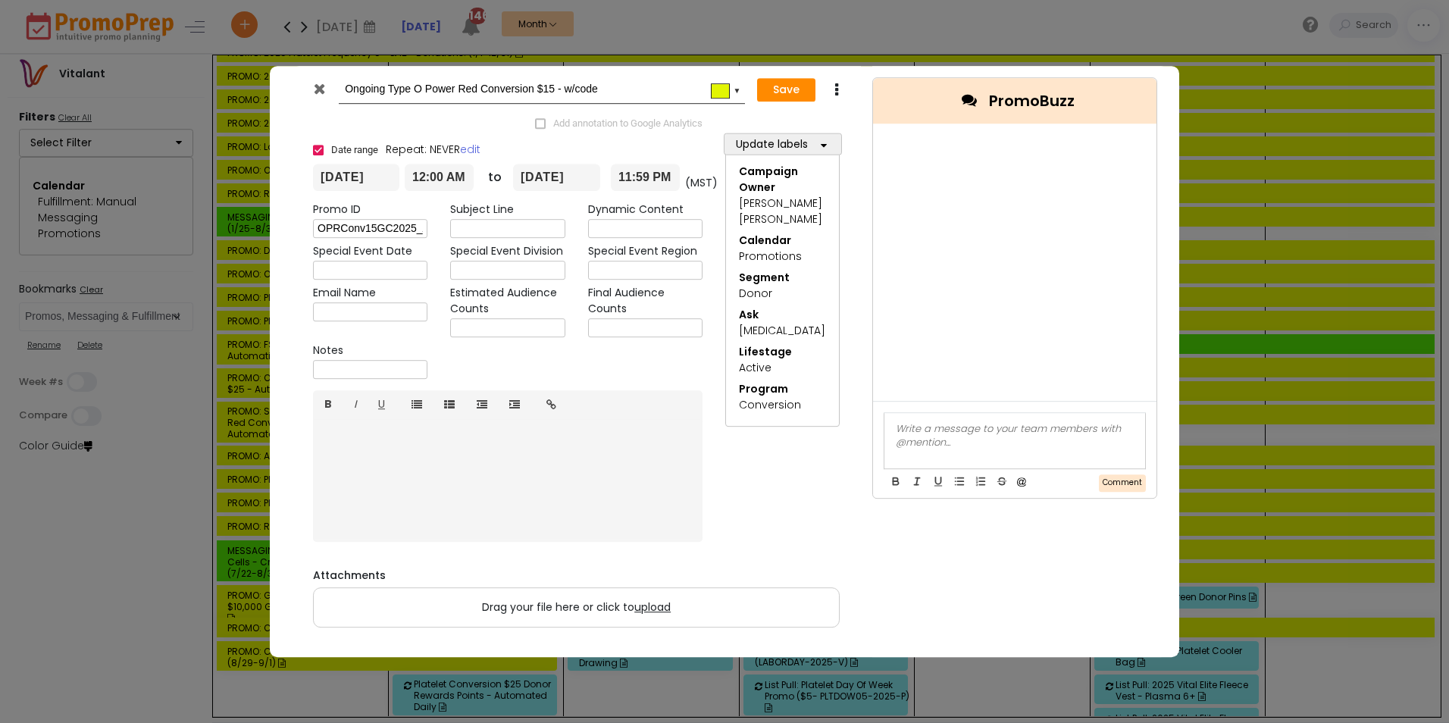
click at [316, 93] on icon at bounding box center [319, 88] width 11 height 15
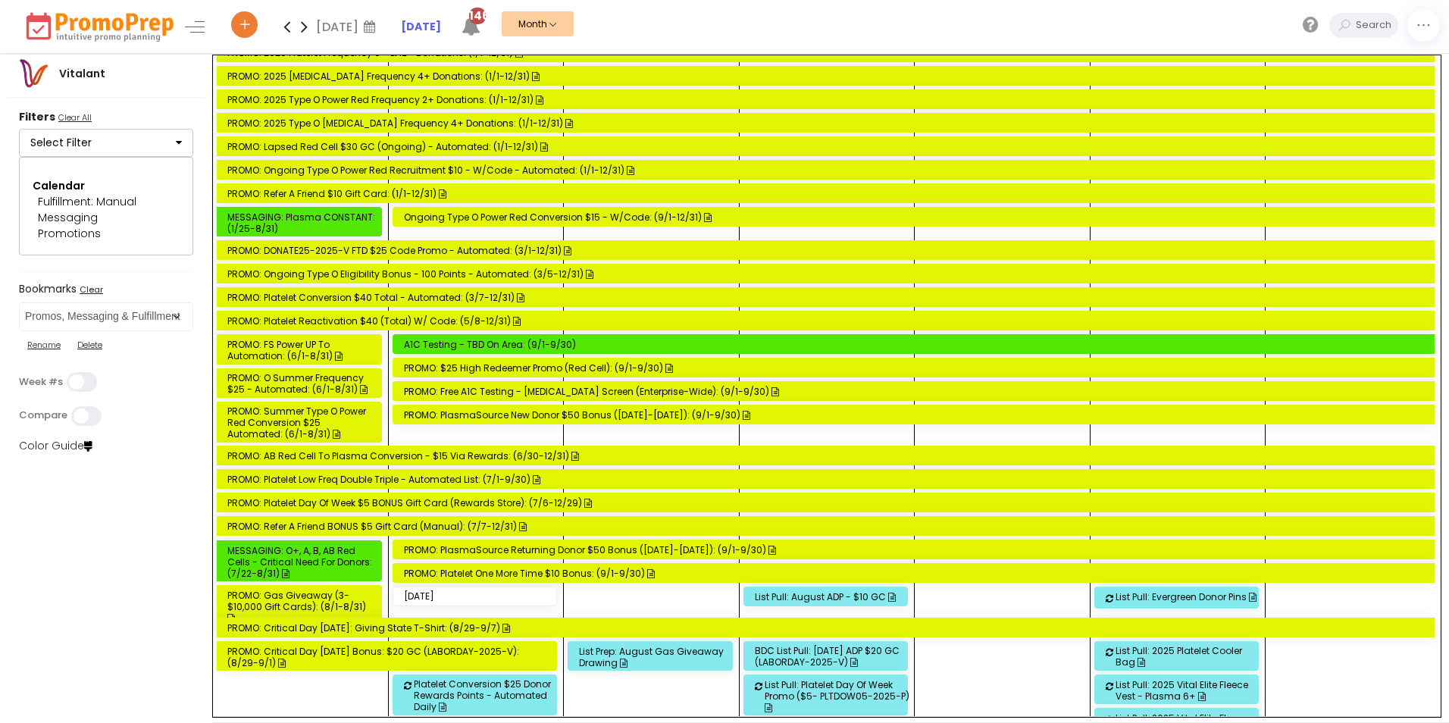
click at [541, 572] on div "PROMO: Platelet One More Time $10 Bonus: (9/1-9/30)" at bounding box center [916, 573] width 1025 height 11
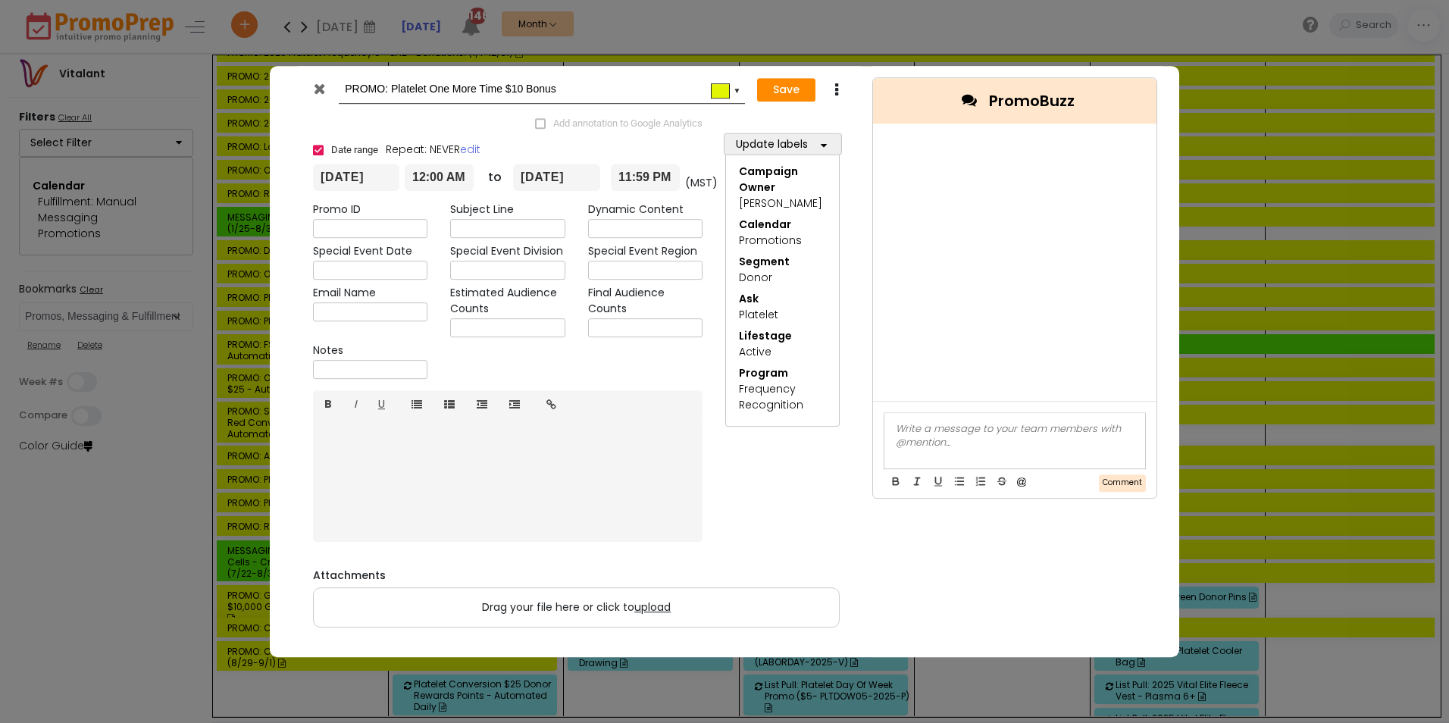
drag, startPoint x: 324, startPoint y: 88, endPoint x: 362, endPoint y: 149, distance: 72.1
click at [324, 88] on icon at bounding box center [319, 88] width 11 height 15
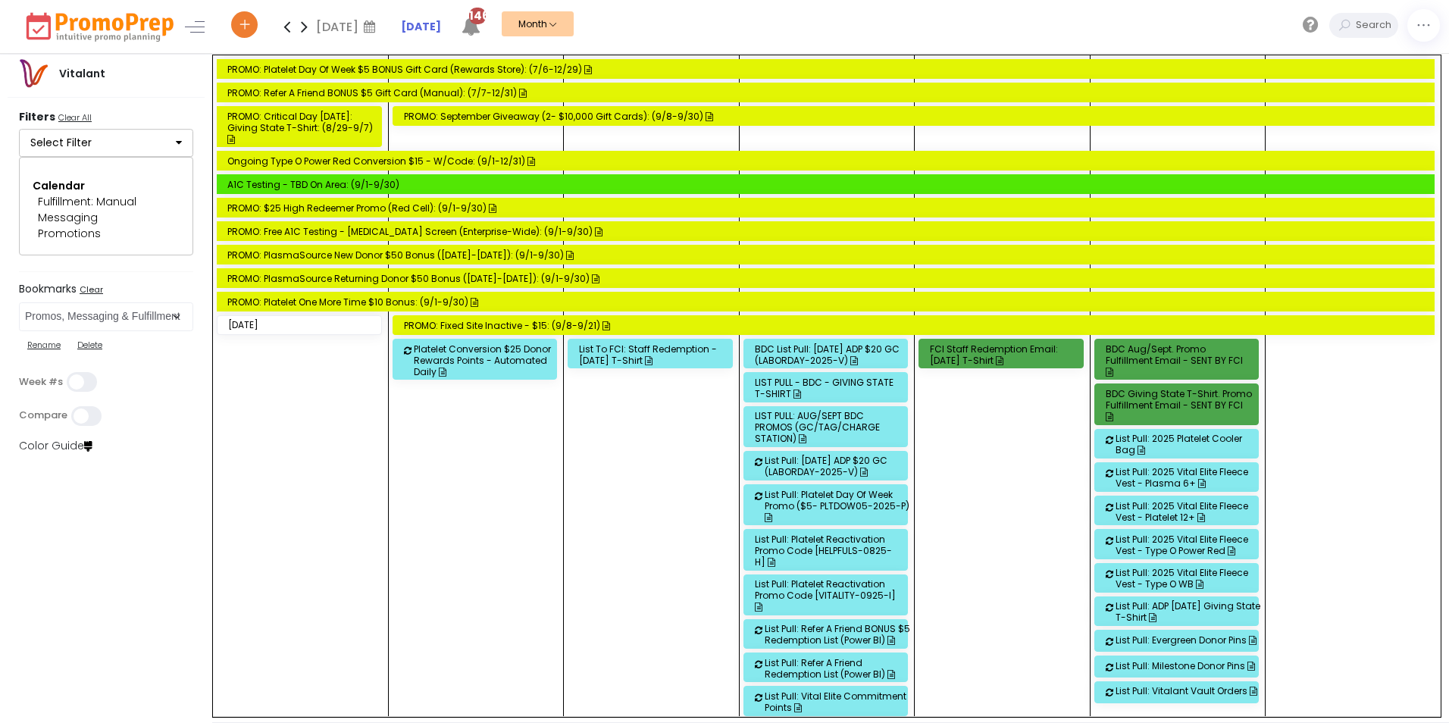
scroll to position [1364, 0]
